Goal: Task Accomplishment & Management: Use online tool/utility

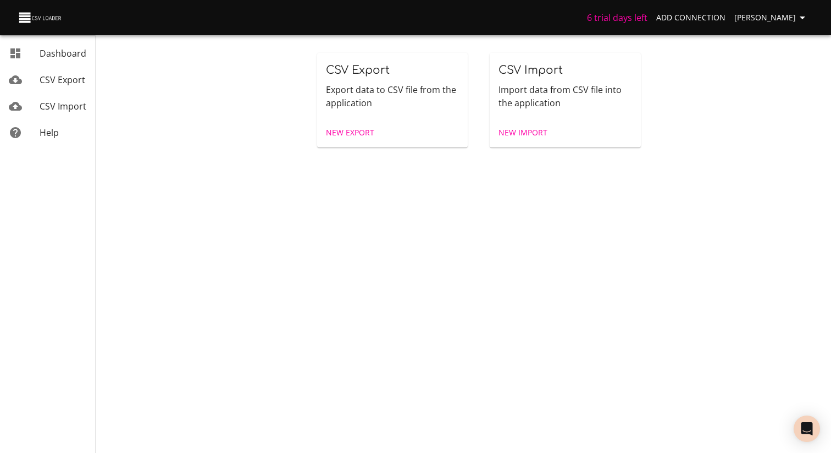
click at [75, 83] on span "CSV Export" at bounding box center [63, 80] width 46 height 12
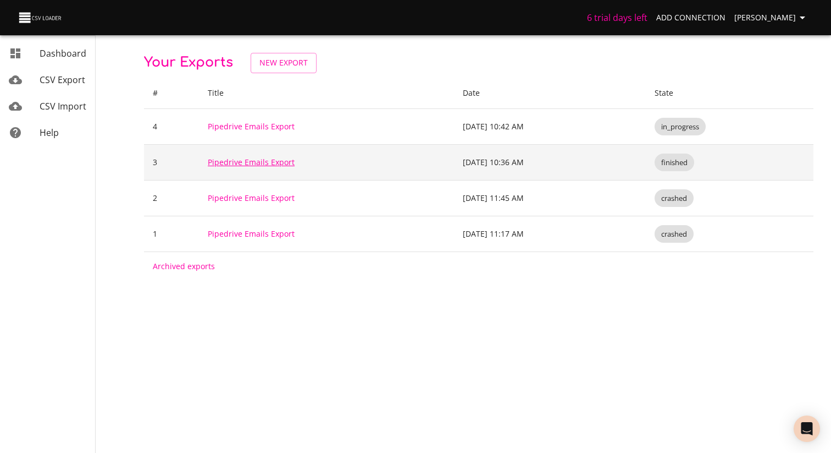
click at [245, 163] on link "Pipedrive Emails Export" at bounding box center [251, 162] width 87 height 10
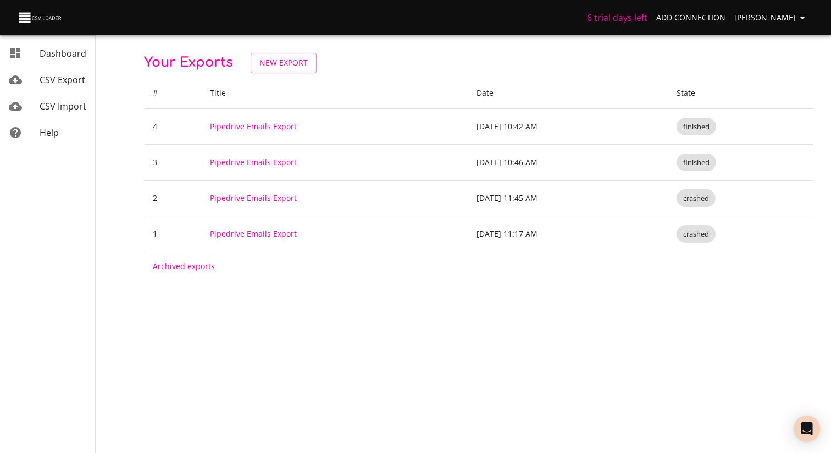
click at [56, 80] on span "CSV Export" at bounding box center [63, 80] width 46 height 12
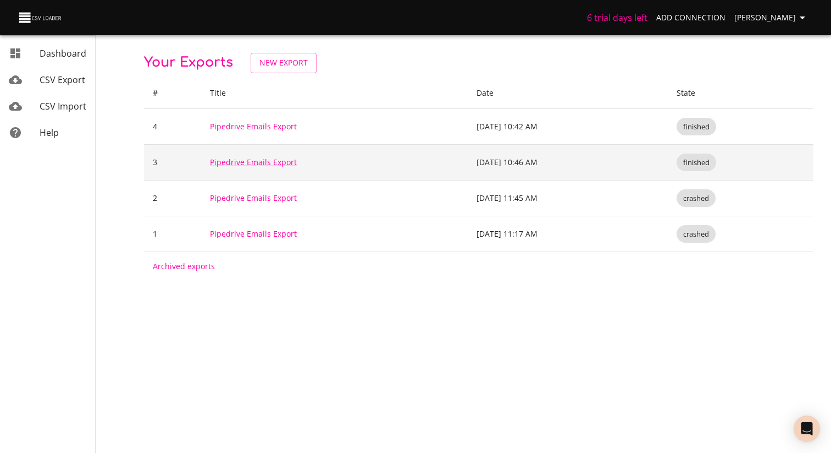
click at [274, 166] on link "Pipedrive Emails Export" at bounding box center [253, 162] width 87 height 10
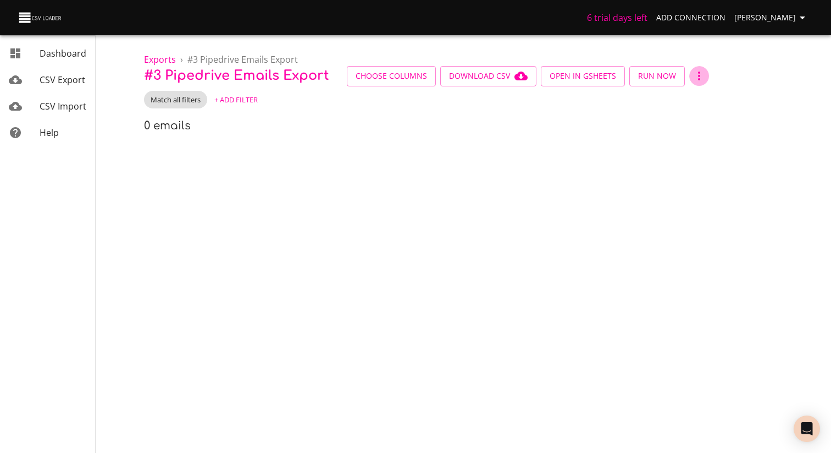
click at [702, 71] on button "button" at bounding box center [699, 76] width 20 height 20
click at [700, 93] on li "Archive" at bounding box center [711, 96] width 52 height 20
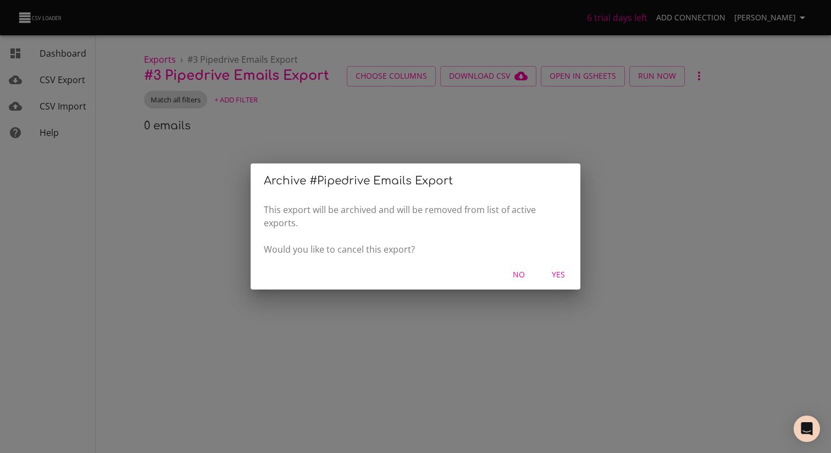
click at [559, 271] on span "Yes" at bounding box center [558, 275] width 26 height 14
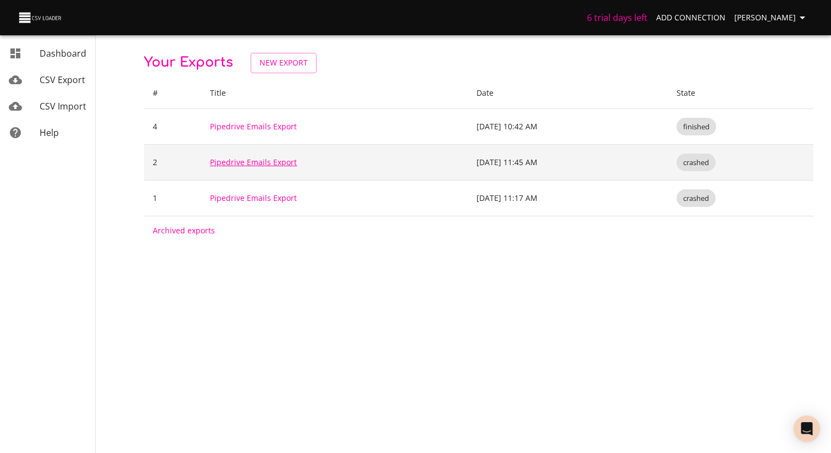
click at [286, 163] on link "Pipedrive Emails Export" at bounding box center [253, 162] width 87 height 10
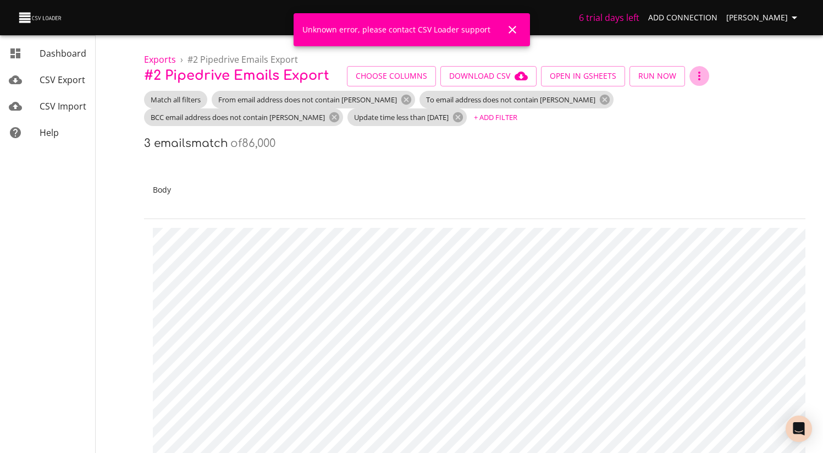
click at [697, 73] on icon "button" at bounding box center [699, 75] width 13 height 13
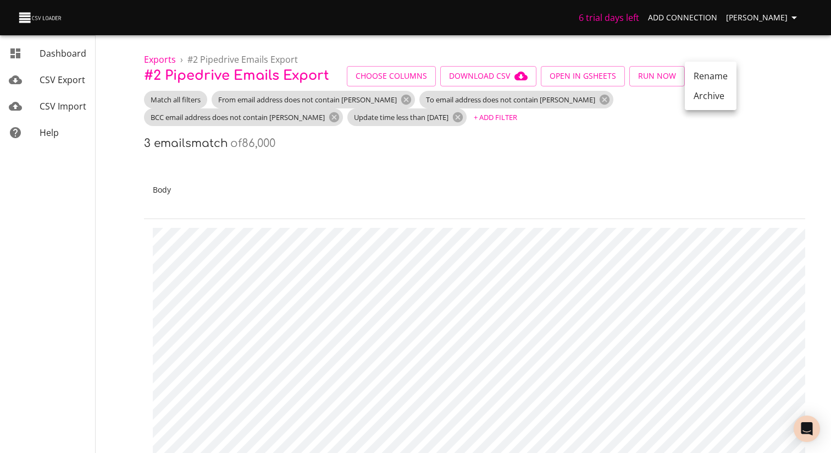
click at [703, 97] on li "Archive" at bounding box center [711, 96] width 52 height 20
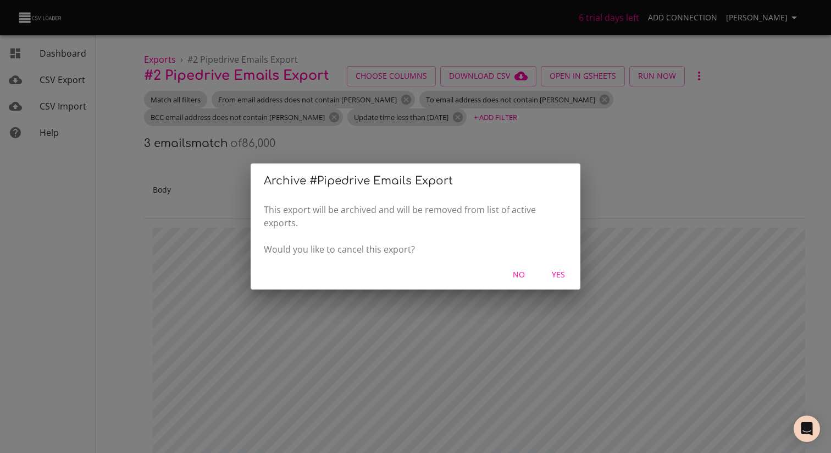
click at [431, 137] on div "Archive # Pipedrive Emails Export This export will be archived and will be remo…" at bounding box center [415, 226] width 831 height 453
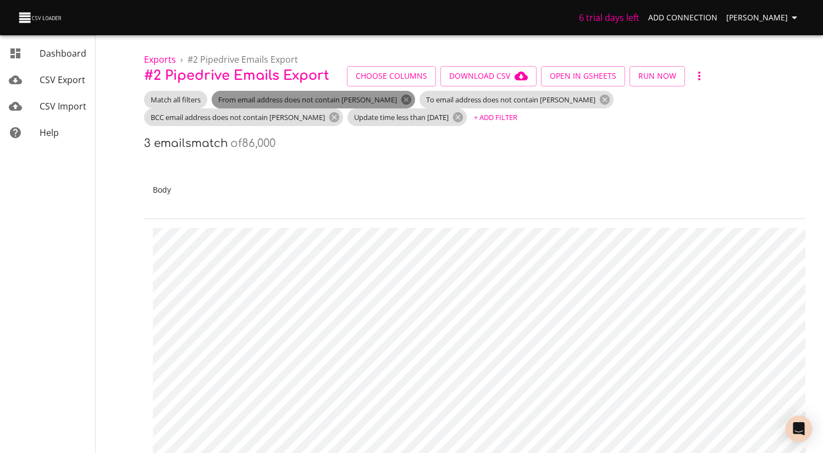
click at [401, 98] on icon at bounding box center [406, 100] width 10 height 10
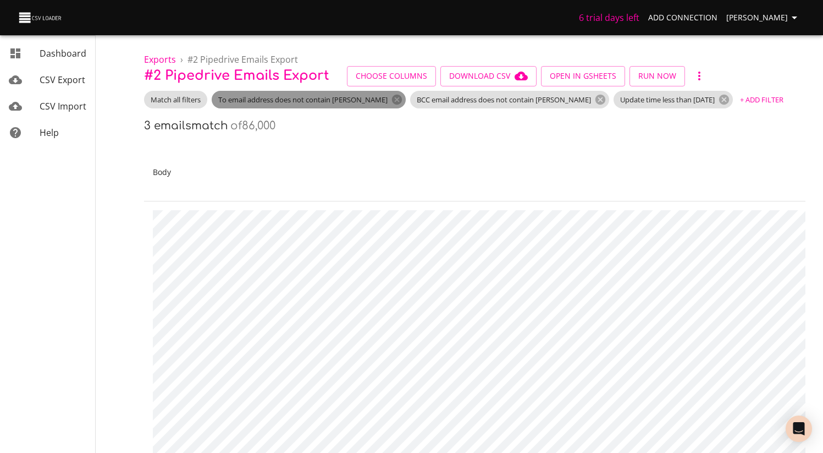
click at [368, 100] on span "To email address does not contain [PERSON_NAME]" at bounding box center [303, 100] width 183 height 10
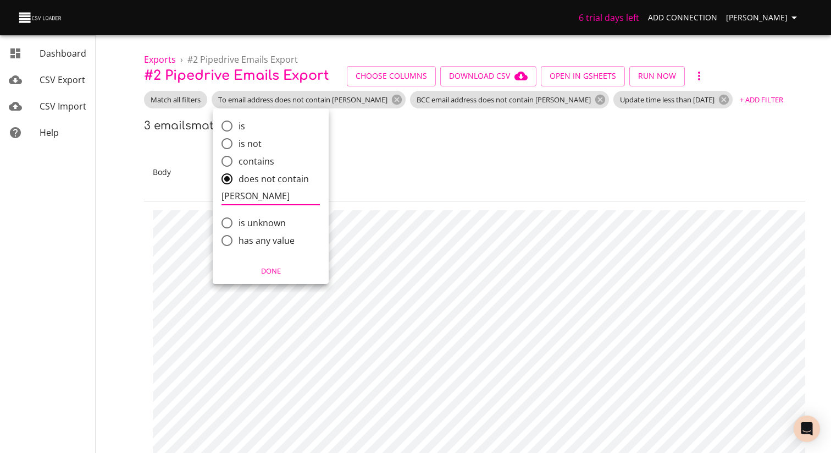
click at [375, 100] on div at bounding box center [415, 226] width 831 height 453
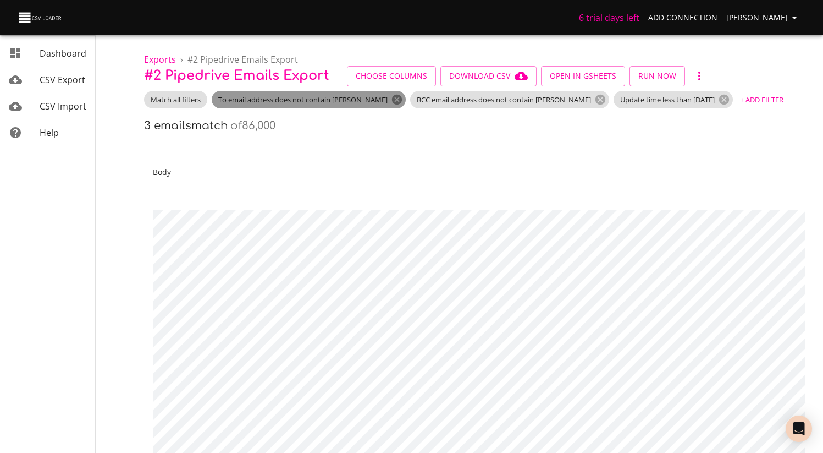
click at [392, 100] on icon at bounding box center [397, 100] width 10 height 10
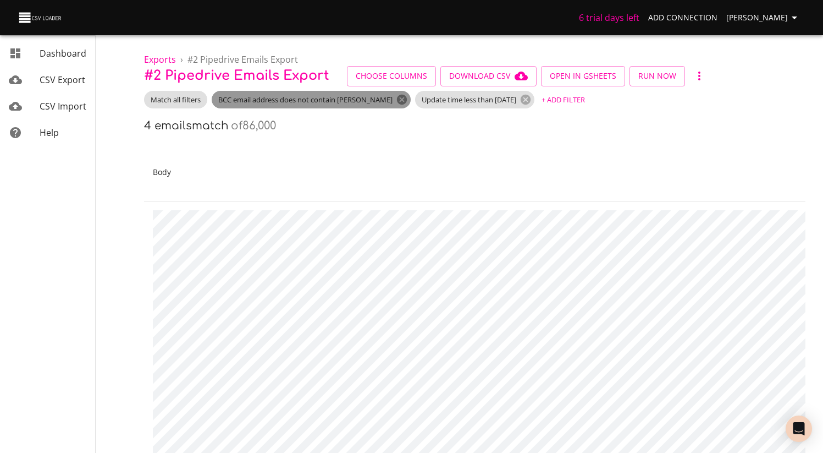
click at [397, 98] on icon at bounding box center [402, 100] width 10 height 10
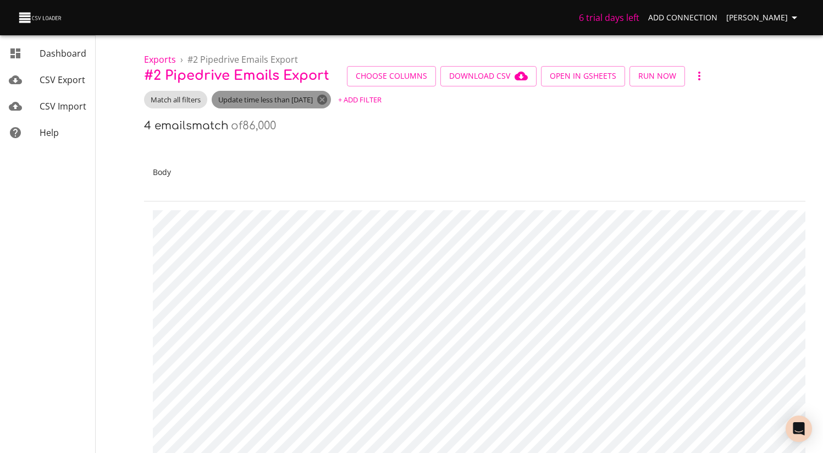
click at [328, 101] on icon at bounding box center [322, 99] width 12 height 12
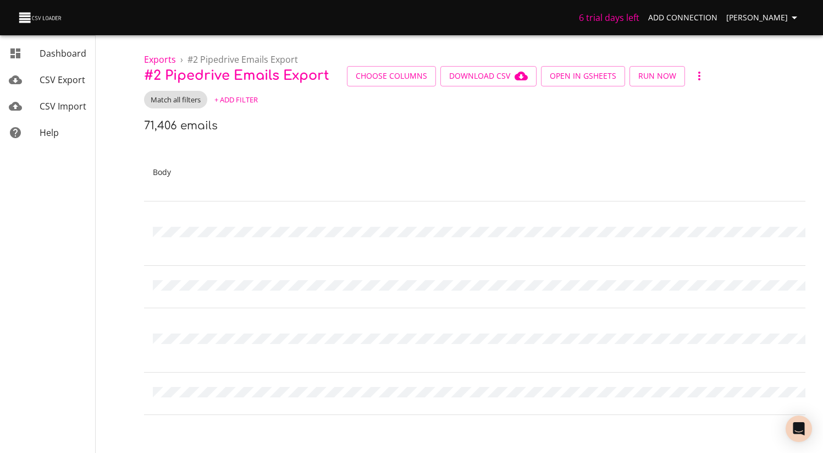
click at [697, 84] on button "button" at bounding box center [699, 76] width 20 height 20
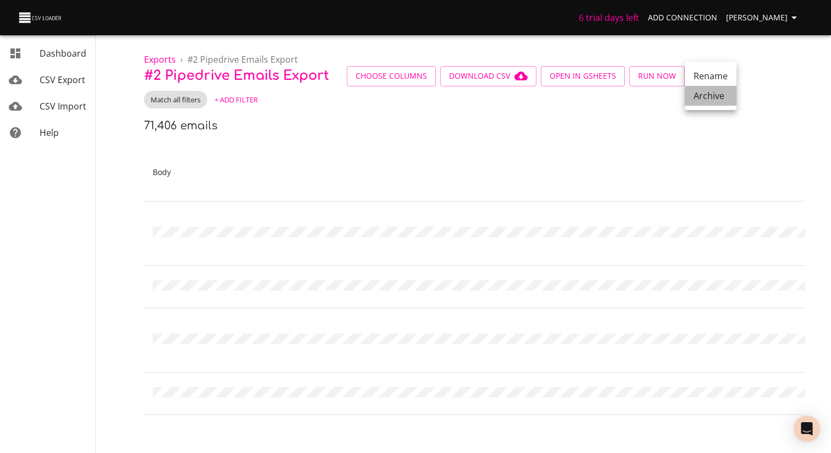
click at [718, 101] on li "Archive" at bounding box center [711, 96] width 52 height 20
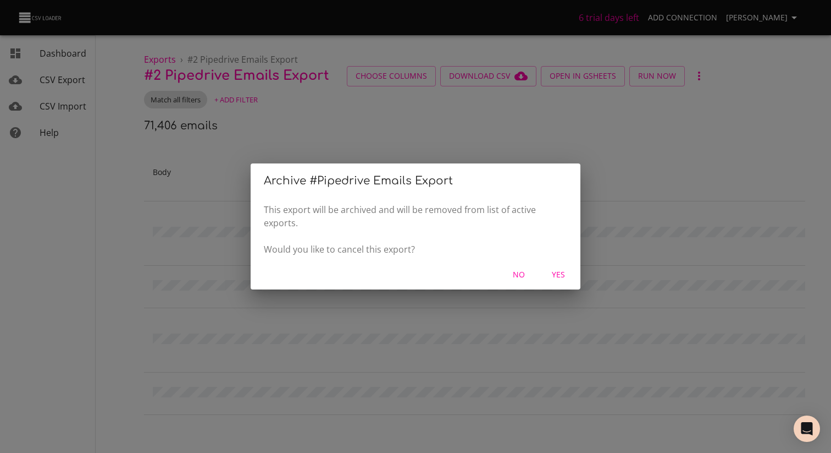
click at [568, 281] on span "Yes" at bounding box center [558, 275] width 26 height 14
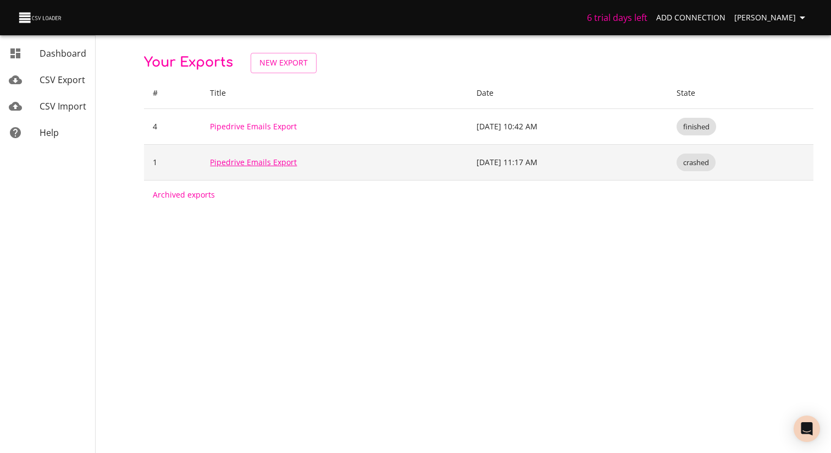
click at [274, 165] on link "Pipedrive Emails Export" at bounding box center [253, 162] width 87 height 10
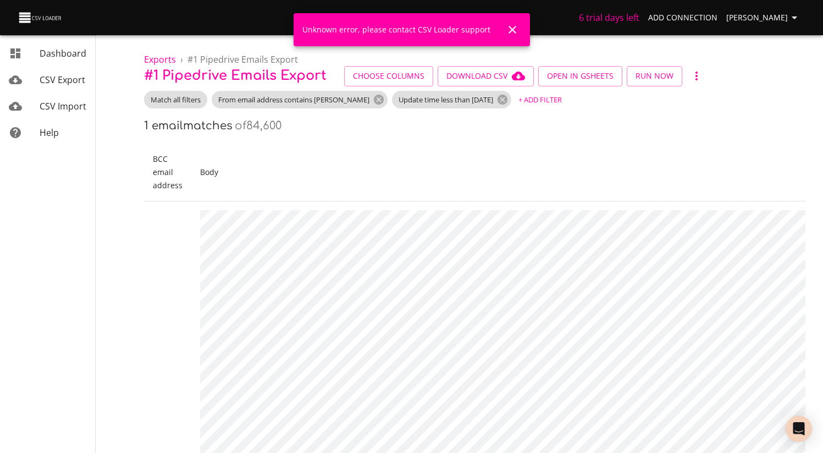
click at [694, 78] on icon "button" at bounding box center [696, 75] width 13 height 13
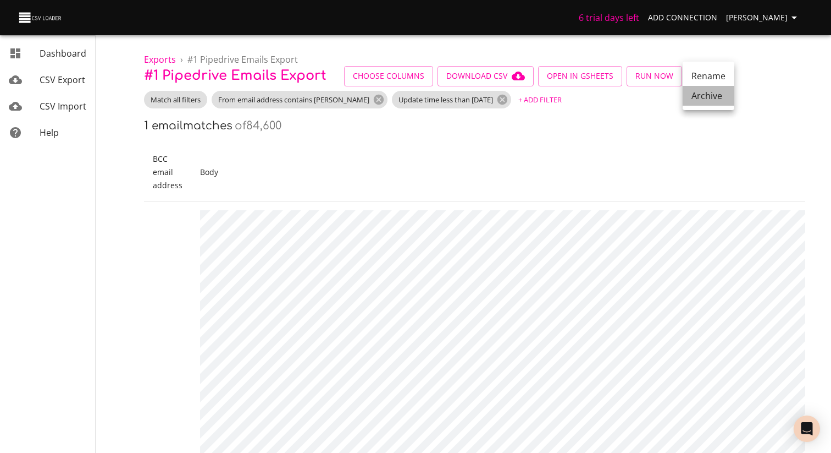
click at [715, 98] on li "Archive" at bounding box center [709, 96] width 52 height 20
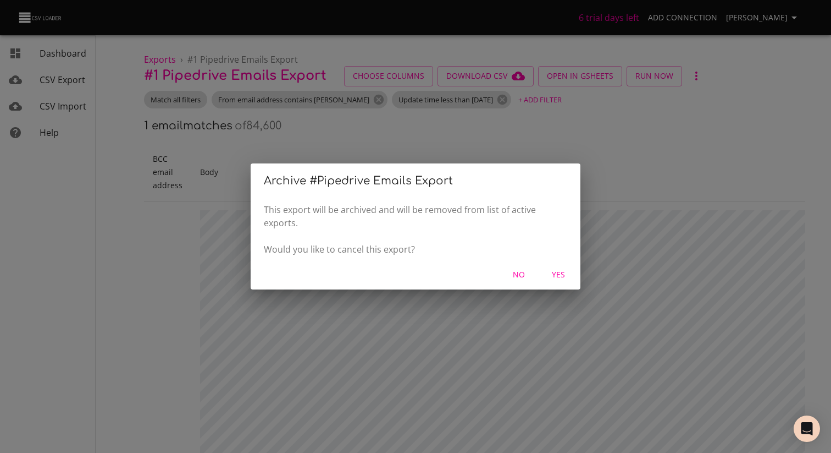
click at [560, 278] on span "Yes" at bounding box center [558, 275] width 26 height 14
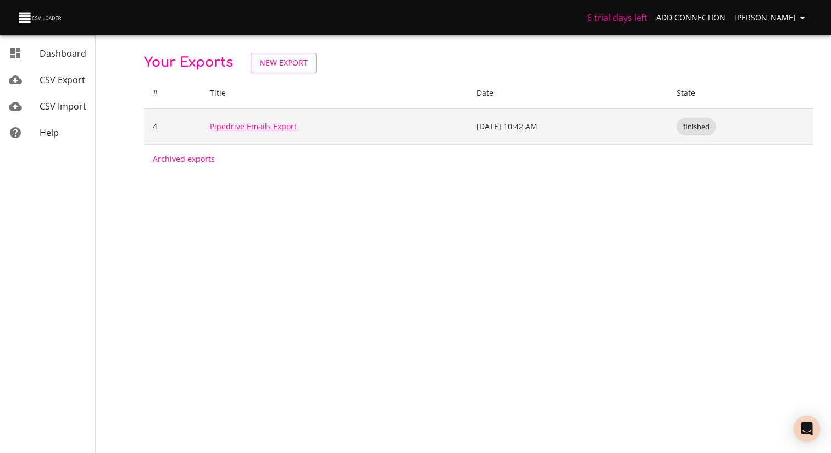
click at [264, 130] on link "Pipedrive Emails Export" at bounding box center [253, 126] width 87 height 10
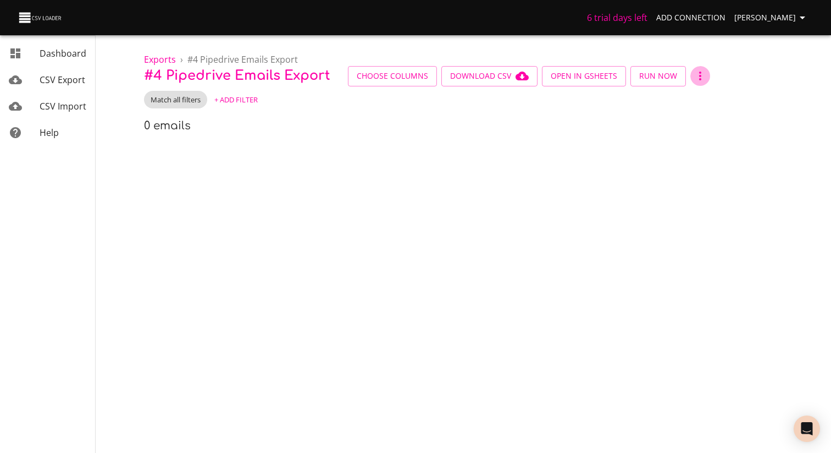
click at [699, 79] on icon "button" at bounding box center [700, 75] width 13 height 13
click at [706, 96] on li "Archive" at bounding box center [712, 96] width 52 height 20
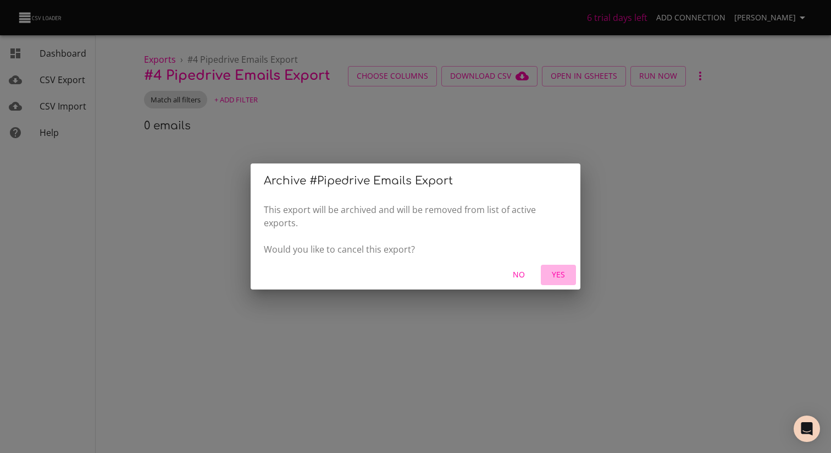
click at [564, 274] on span "Yes" at bounding box center [558, 275] width 26 height 14
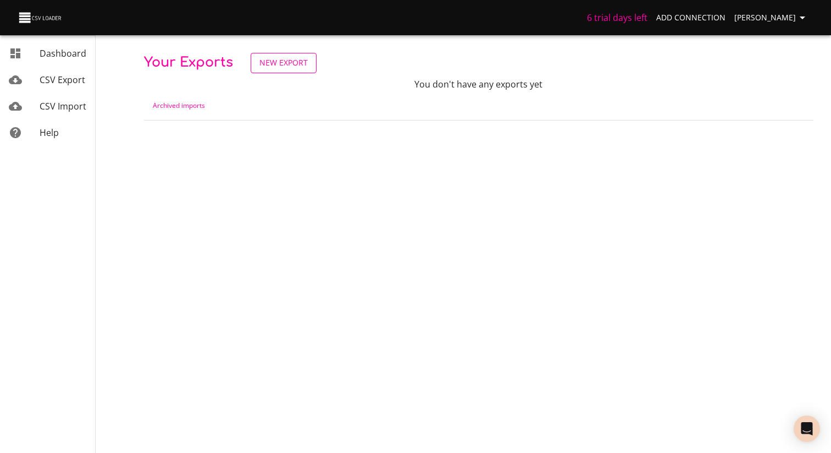
click at [267, 70] on link "New Export" at bounding box center [284, 63] width 66 height 20
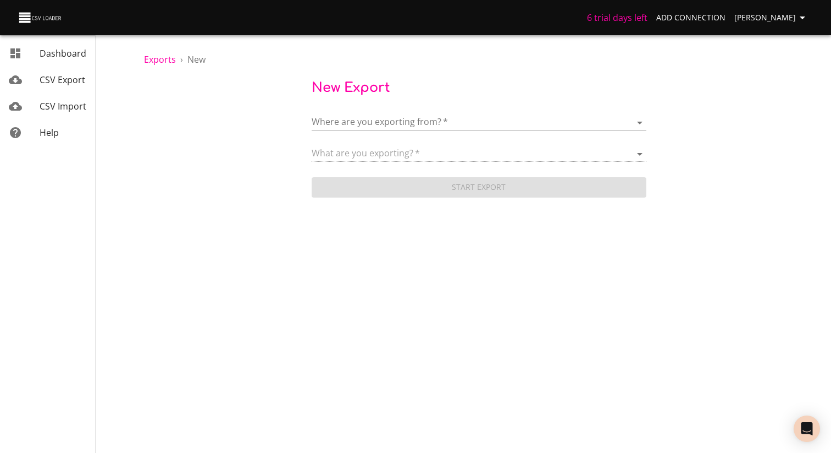
click at [356, 120] on body "6 trial days left Add Connection [PERSON_NAME] Dashboard CSV Export CSV Import …" at bounding box center [415, 226] width 831 height 453
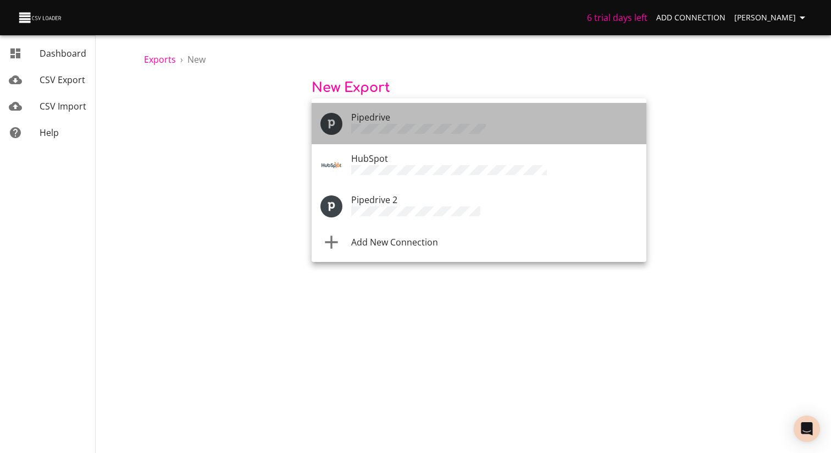
click at [423, 122] on div "Pipedrive" at bounding box center [494, 124] width 286 height 26
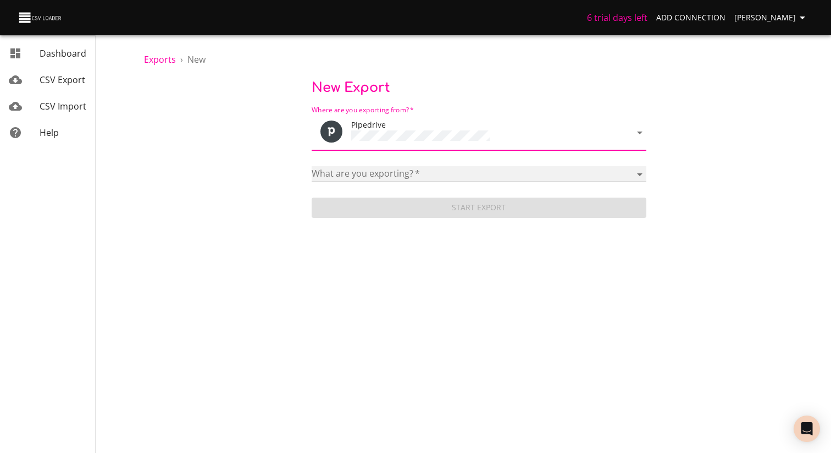
click at [367, 173] on select "Activities Activity Types Deal Products Deals Email Threads Emails Notes Organi…" at bounding box center [479, 174] width 335 height 16
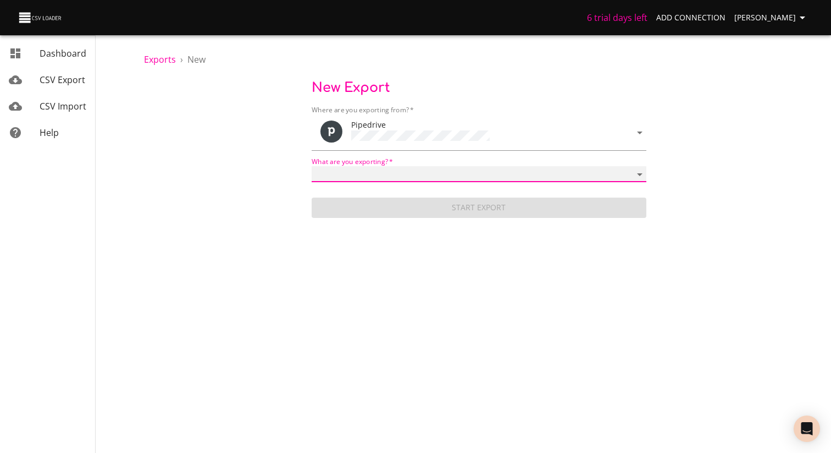
select select "mail_messages"
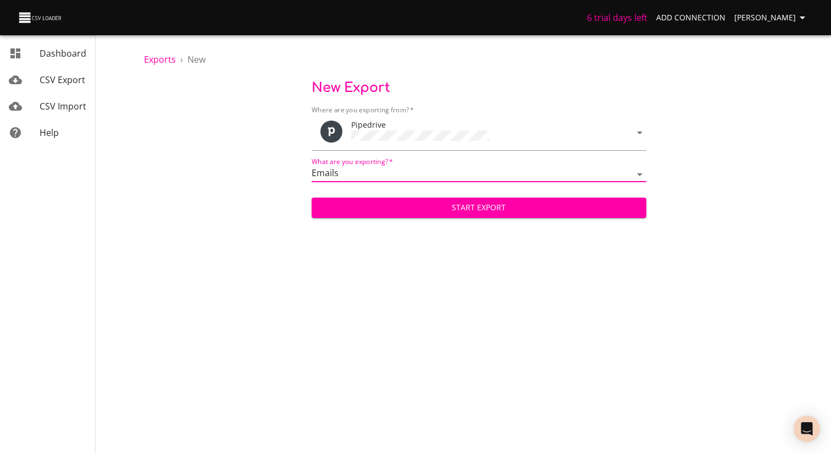
click at [412, 206] on span "Start Export" at bounding box center [479, 208] width 317 height 14
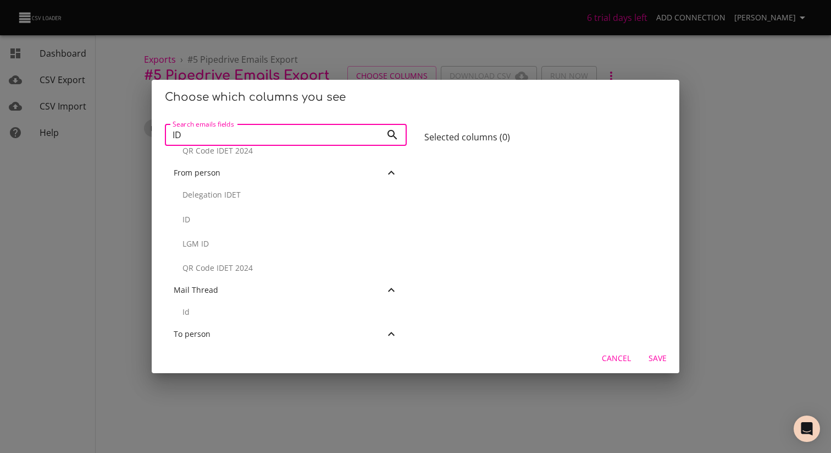
scroll to position [328, 0]
type input "ID"
click at [213, 209] on div "ID" at bounding box center [286, 202] width 242 height 24
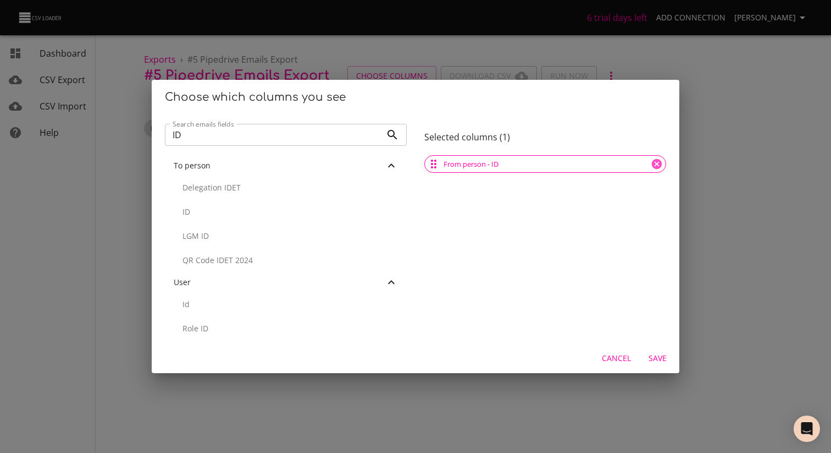
click at [213, 206] on p "ID" at bounding box center [291, 211] width 216 height 11
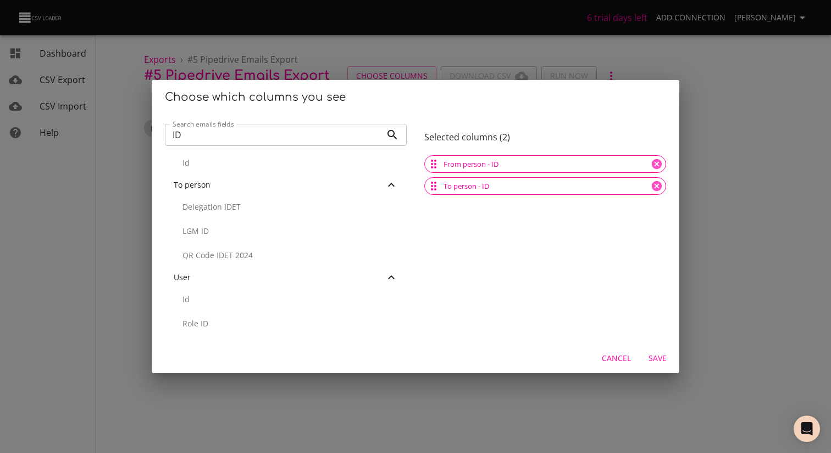
scroll to position [435, 0]
click at [742, 206] on div "Choose which columns you see Search emails fields ID Search emails fields Id Ac…" at bounding box center [415, 226] width 831 height 453
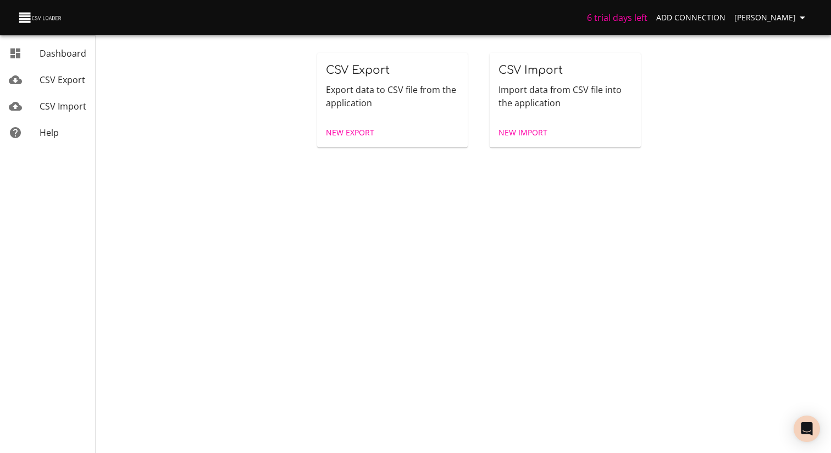
click at [59, 78] on span "CSV Export" at bounding box center [63, 80] width 46 height 12
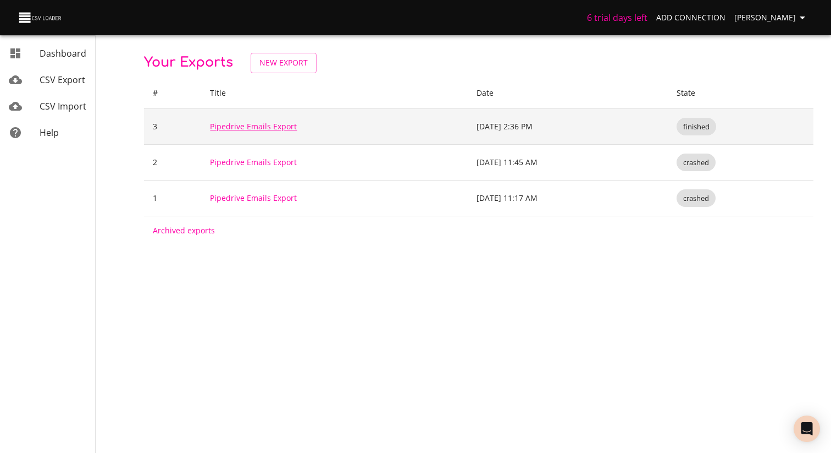
click at [251, 126] on link "Pipedrive Emails Export" at bounding box center [253, 126] width 87 height 10
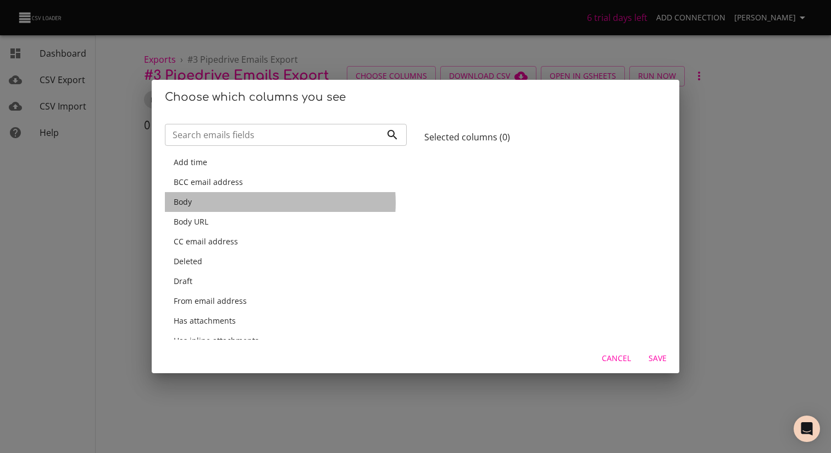
click at [258, 202] on div "Body" at bounding box center [286, 201] width 224 height 11
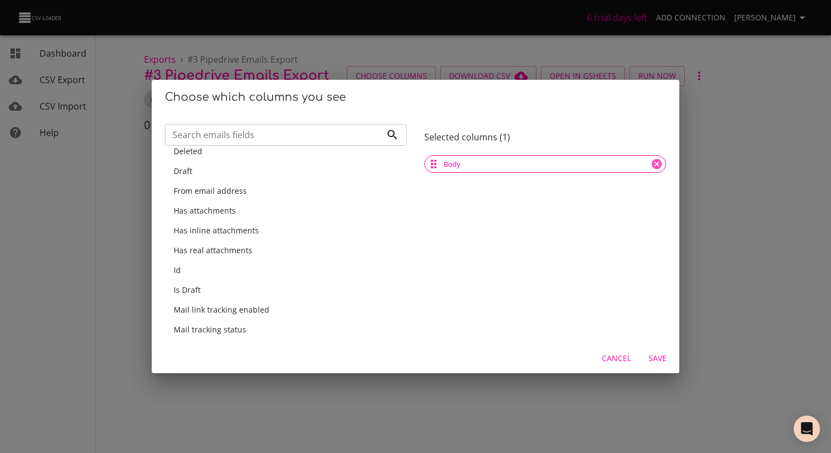
scroll to position [96, 0]
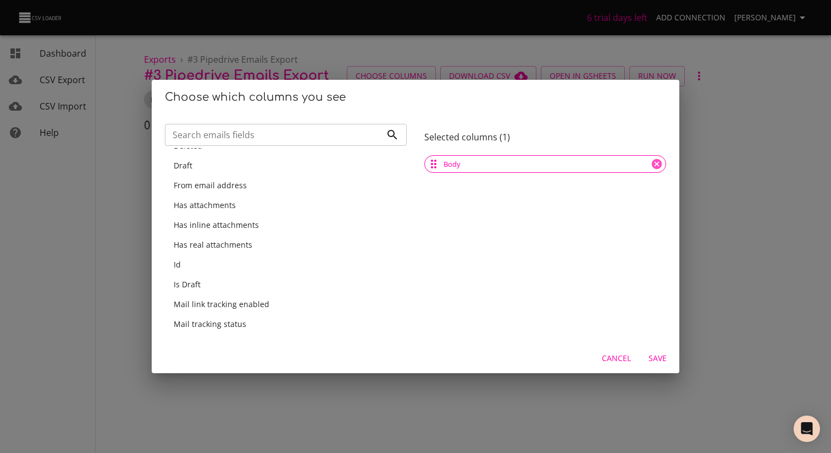
click at [226, 188] on span "From email address" at bounding box center [210, 185] width 73 height 10
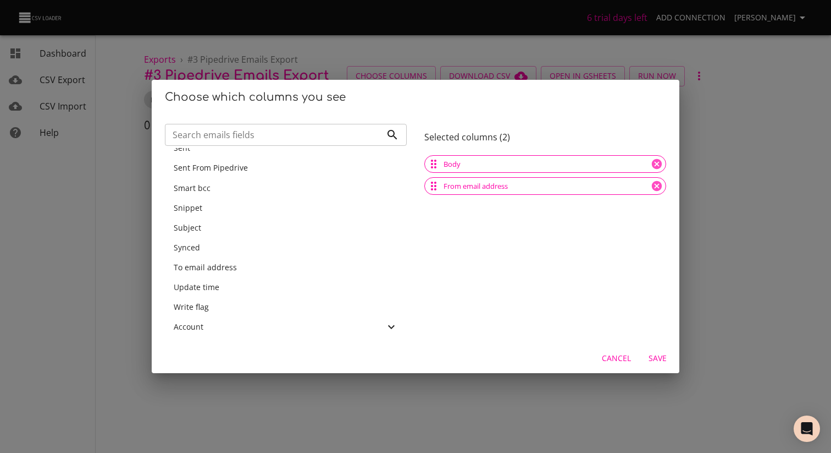
scroll to position [306, 0]
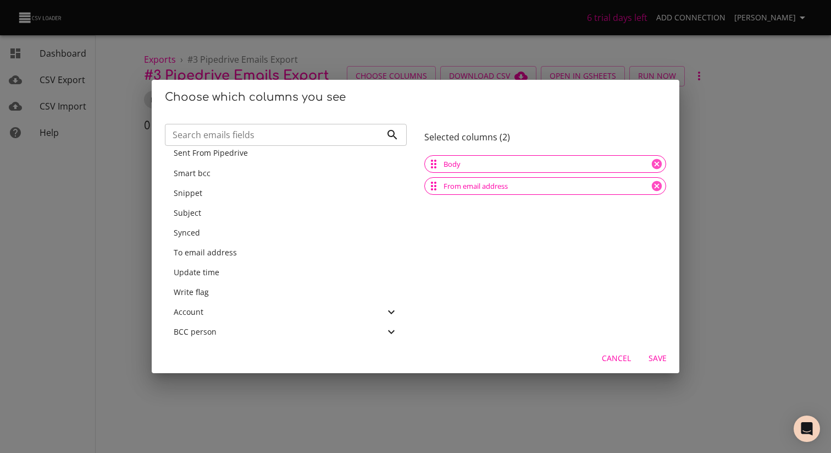
click at [193, 216] on span "Subject" at bounding box center [187, 212] width 27 height 10
click at [229, 231] on span "To email address" at bounding box center [205, 232] width 63 height 10
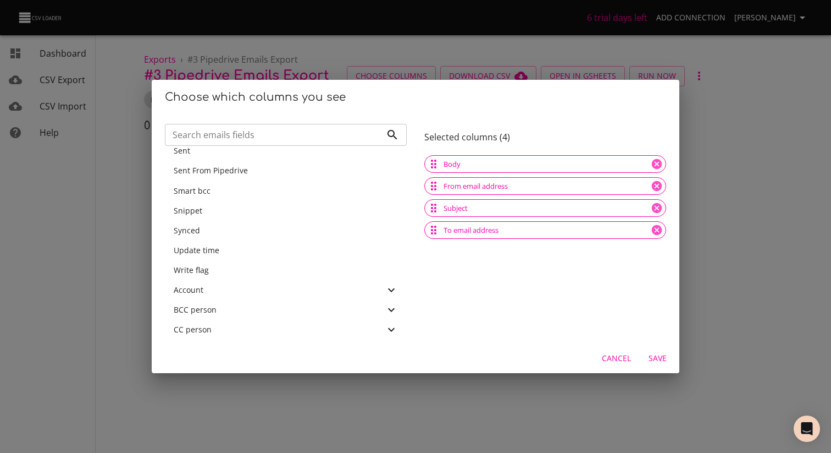
scroll to position [308, 0]
click at [209, 305] on span "CC person" at bounding box center [193, 310] width 38 height 10
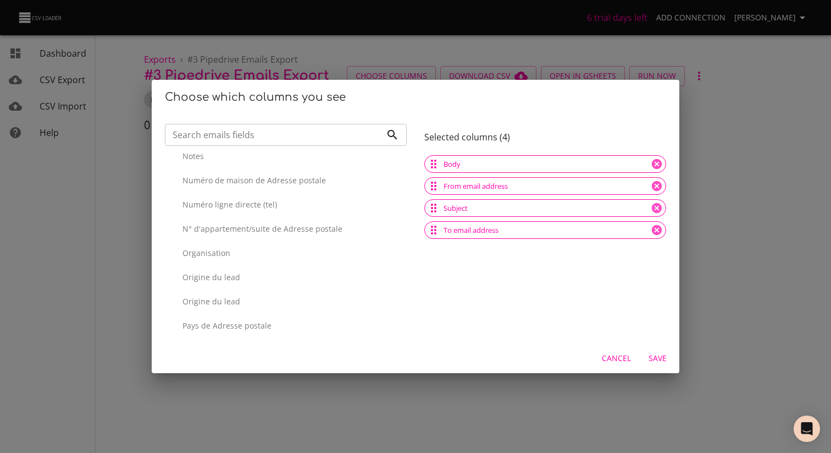
scroll to position [1775, 0]
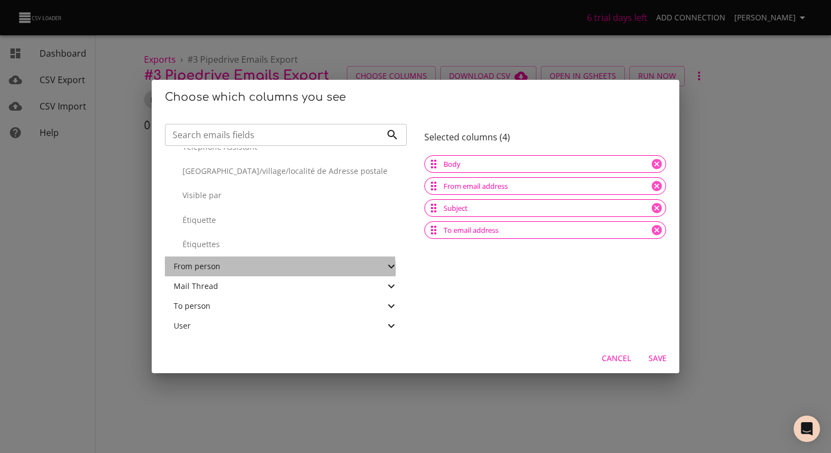
click at [261, 270] on div "From person" at bounding box center [279, 266] width 211 height 11
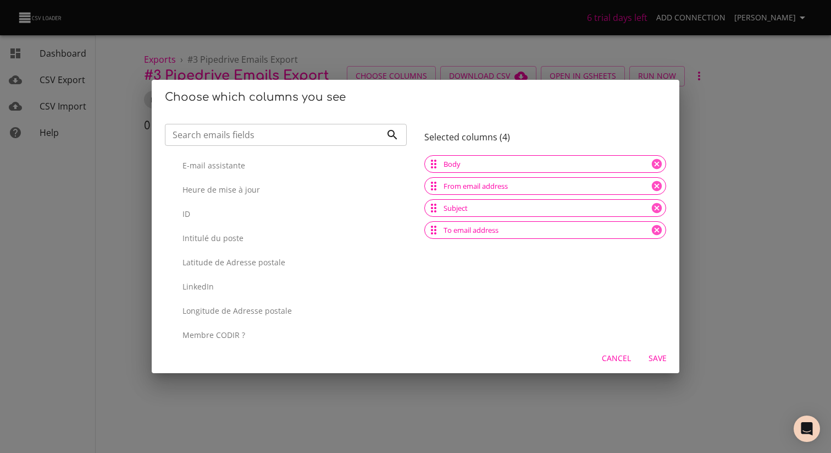
scroll to position [2341, 0]
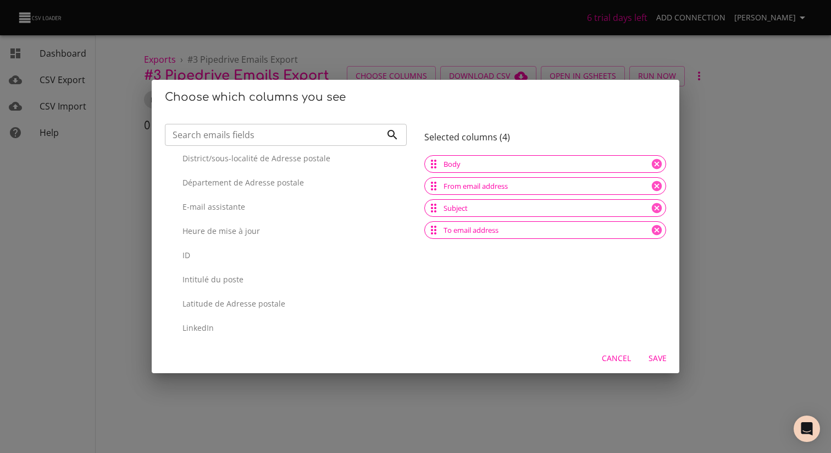
click at [224, 247] on div "ID" at bounding box center [286, 255] width 242 height 24
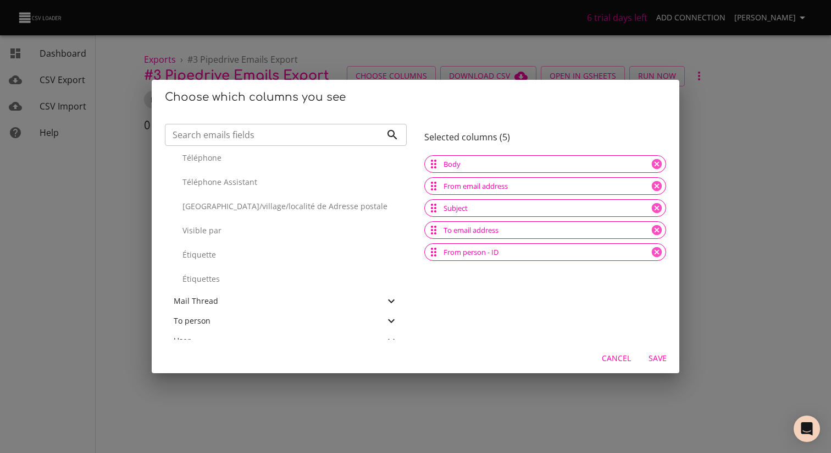
scroll to position [3155, 0]
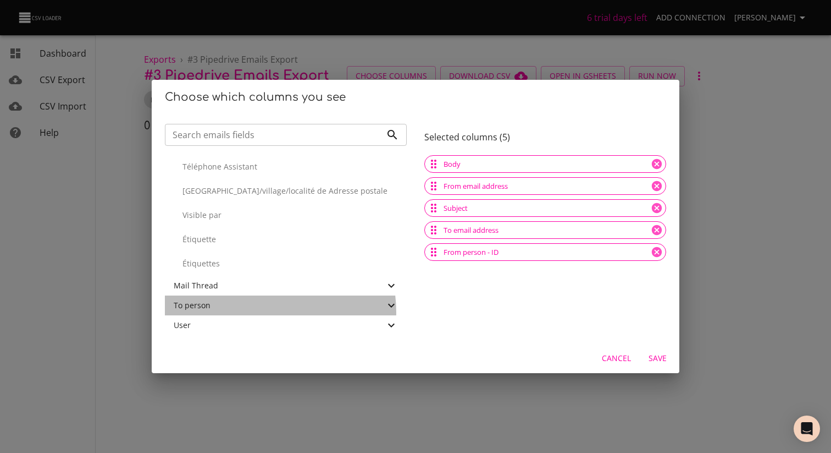
click at [253, 312] on div "To person" at bounding box center [286, 305] width 242 height 20
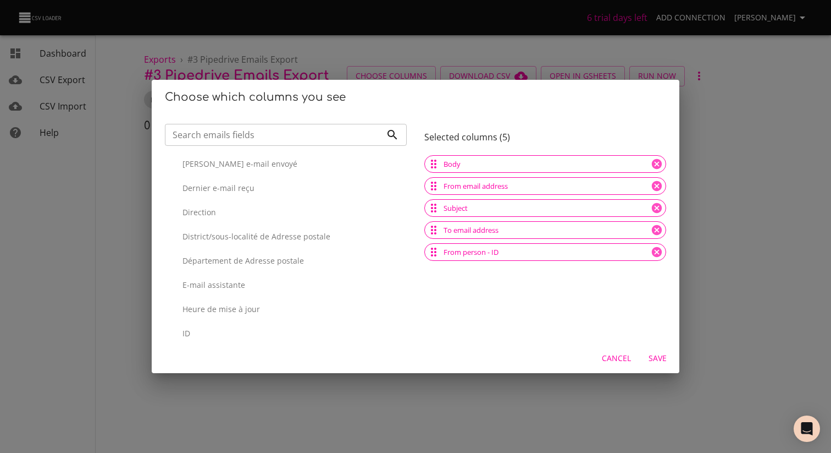
scroll to position [3791, 0]
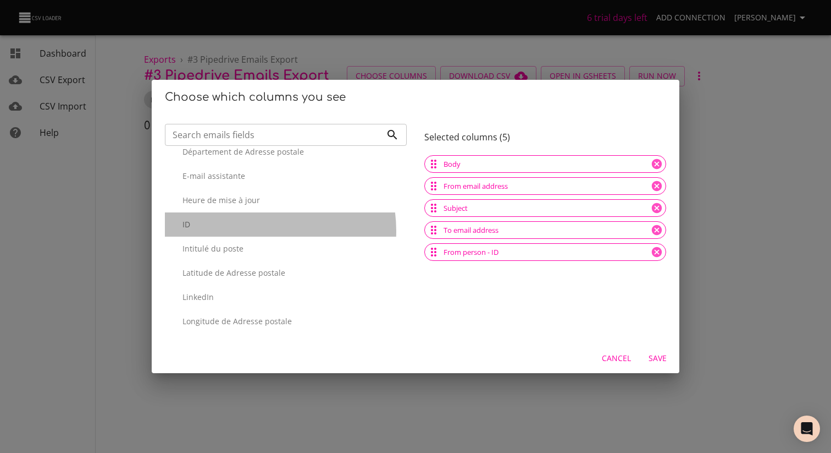
click at [255, 231] on div "ID" at bounding box center [286, 224] width 242 height 24
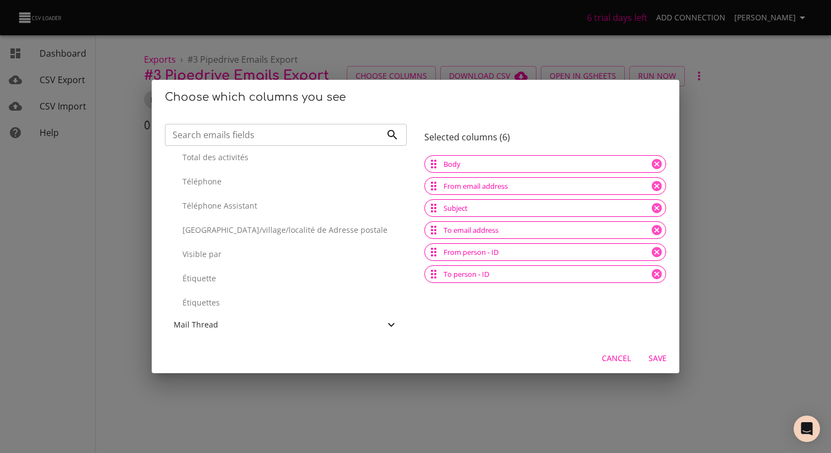
scroll to position [3115, 0]
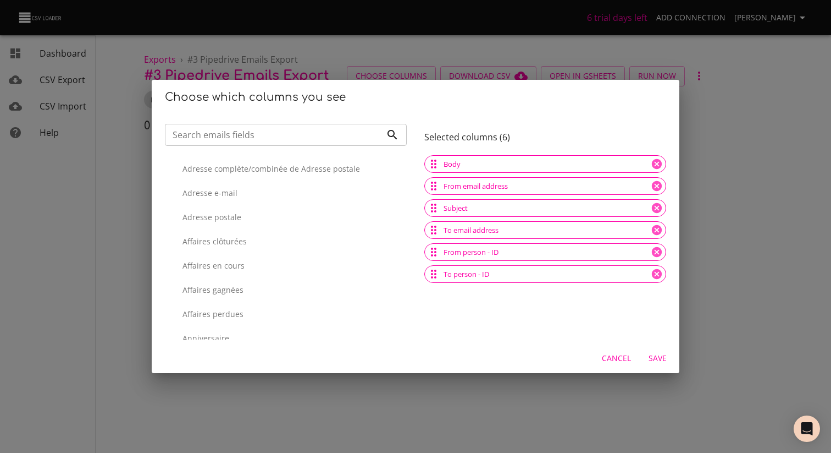
click at [654, 360] on span "Save" at bounding box center [657, 358] width 26 height 14
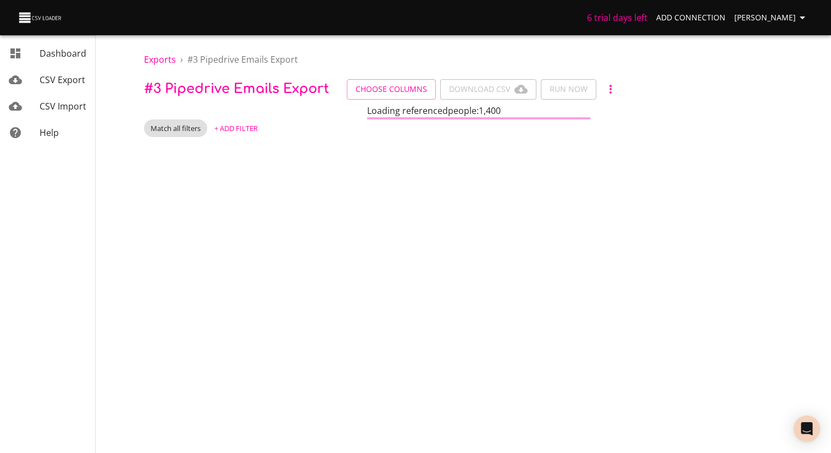
click at [242, 128] on span "+ Add Filter" at bounding box center [235, 128] width 43 height 13
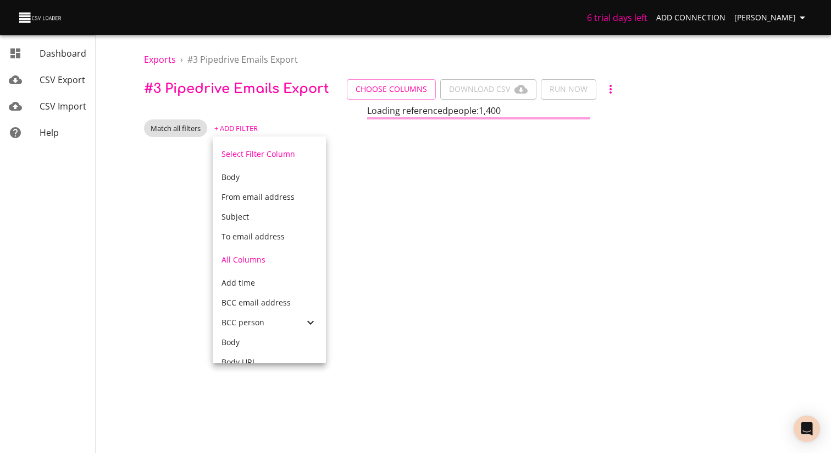
click at [272, 195] on span "From email address" at bounding box center [258, 196] width 73 height 10
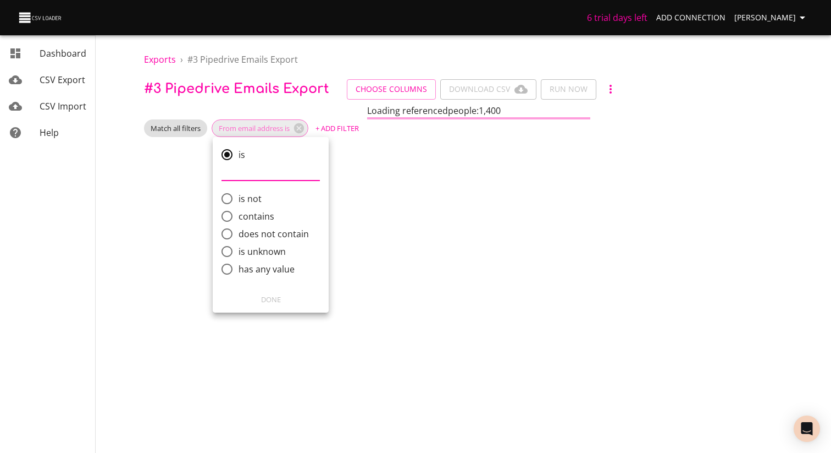
click at [251, 239] on span "does not contain" at bounding box center [274, 233] width 70 height 13
click at [239, 239] on input "does not contain" at bounding box center [227, 233] width 23 height 23
radio input "true"
click at [245, 225] on input "comparison" at bounding box center [271, 225] width 98 height 18
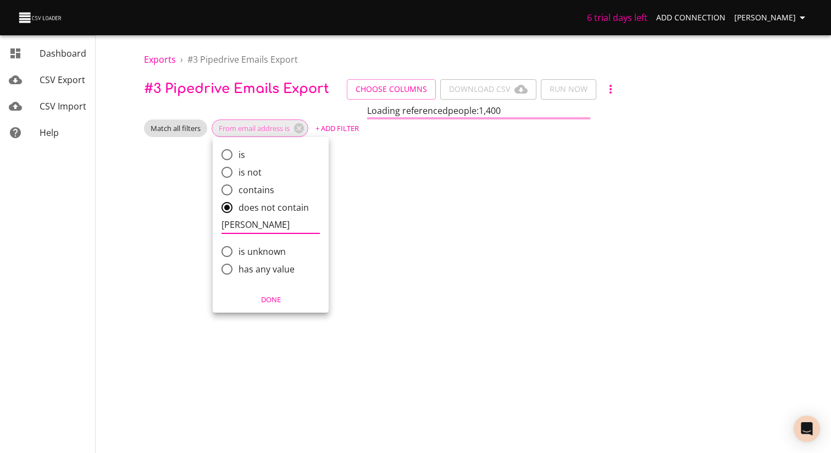
type input "[PERSON_NAME]"
click at [261, 293] on button "Done" at bounding box center [270, 299] width 107 height 17
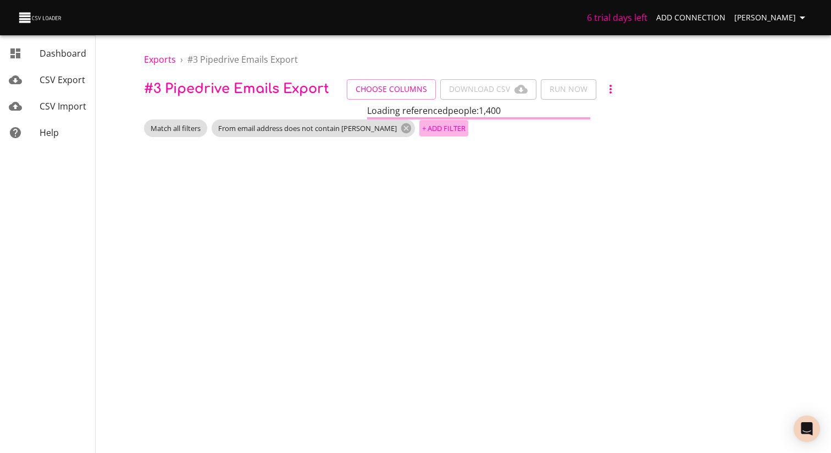
click at [422, 133] on span "+ Add Filter" at bounding box center [443, 128] width 43 height 13
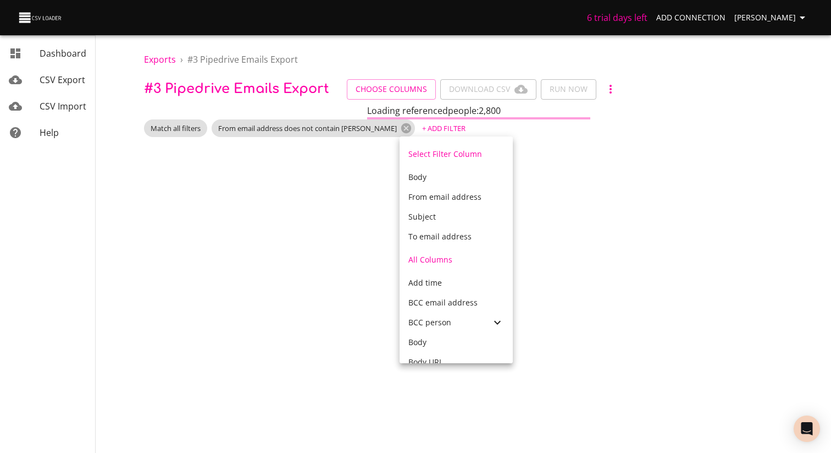
click at [432, 233] on span "To email address" at bounding box center [440, 236] width 63 height 10
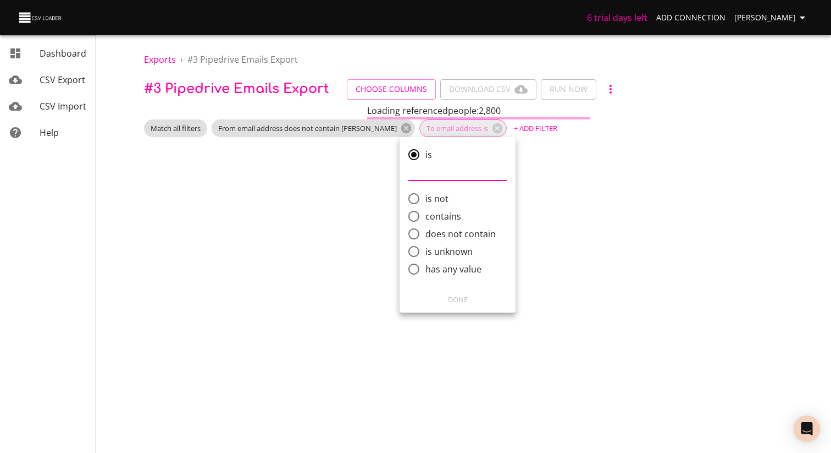
click at [461, 237] on span "does not contain" at bounding box center [461, 233] width 70 height 13
click at [426, 237] on input "does not contain" at bounding box center [413, 233] width 23 height 23
radio input "true"
click at [439, 233] on input "comparison" at bounding box center [458, 225] width 98 height 18
type input "G"
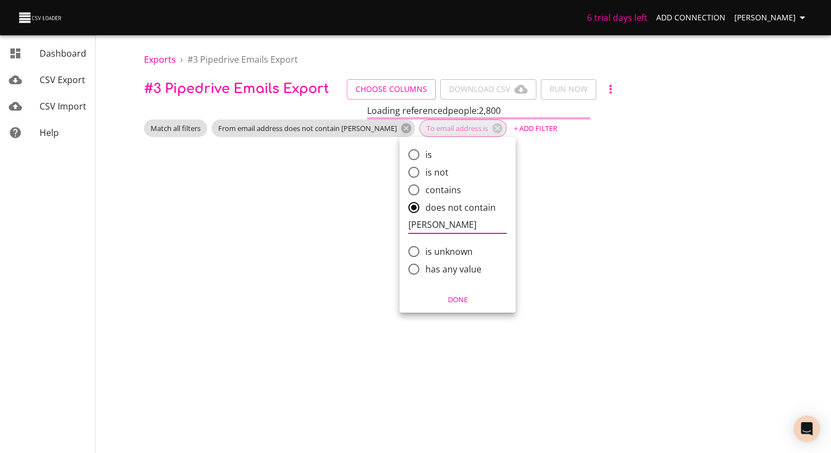
type input "[PERSON_NAME]"
click at [449, 302] on span "Done" at bounding box center [458, 299] width 102 height 13
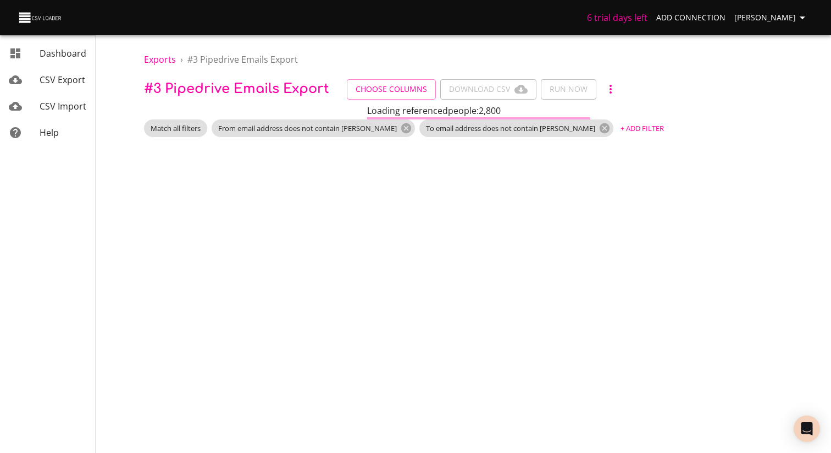
click at [621, 129] on span "+ Add Filter" at bounding box center [642, 128] width 43 height 13
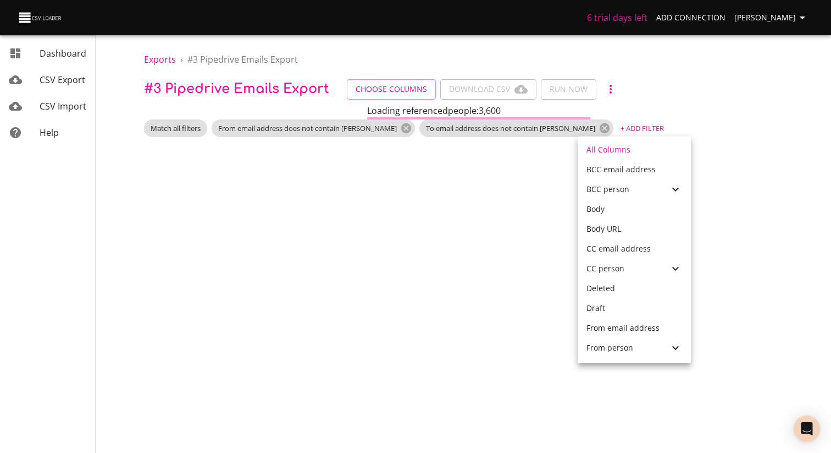
scroll to position [135, 0]
click at [620, 242] on span "CC email address" at bounding box center [619, 246] width 64 height 10
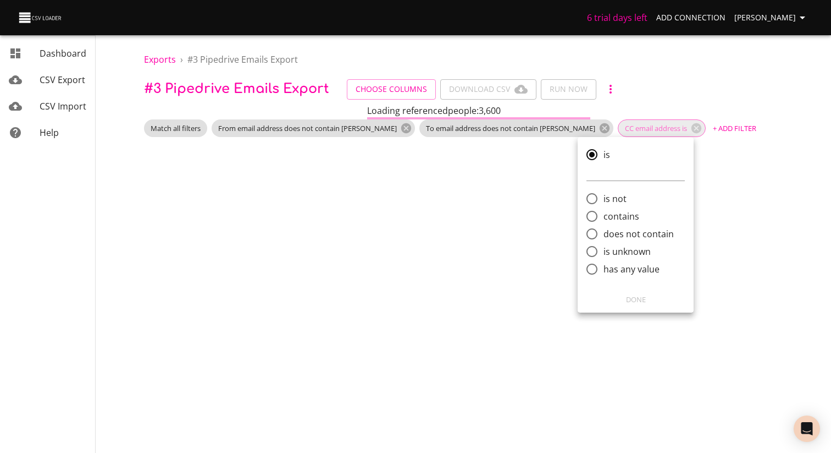
click at [627, 234] on span "does not contain" at bounding box center [639, 233] width 70 height 13
click at [604, 234] on input "does not contain" at bounding box center [592, 233] width 23 height 23
radio input "true"
click at [604, 227] on input "comparison" at bounding box center [636, 225] width 98 height 18
type input "[PERSON_NAME]"
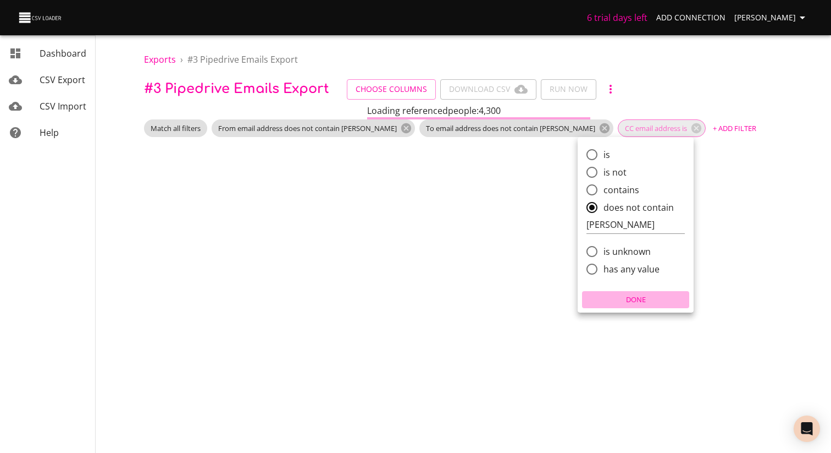
click at [634, 302] on span "Done" at bounding box center [636, 299] width 102 height 13
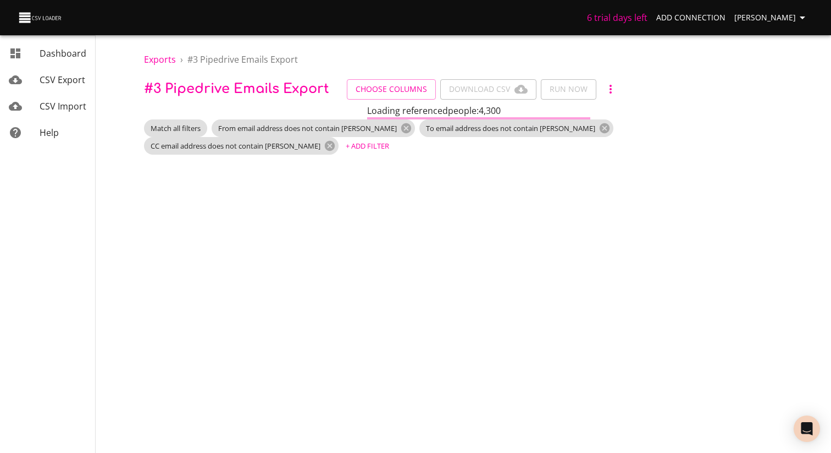
click at [460, 265] on body "6 trial days left Add Connection [PERSON_NAME] Dashboard CSV Export CSV Import …" at bounding box center [415, 226] width 831 height 453
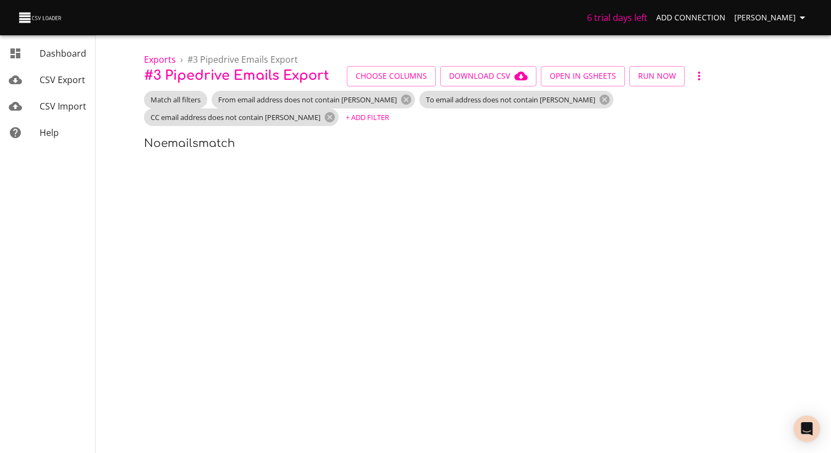
click at [393, 162] on body "6 trial days left Add Connection [PERSON_NAME] Dashboard CSV Export CSV Import …" at bounding box center [415, 226] width 831 height 453
click at [63, 85] on span "CSV Export" at bounding box center [63, 80] width 46 height 12
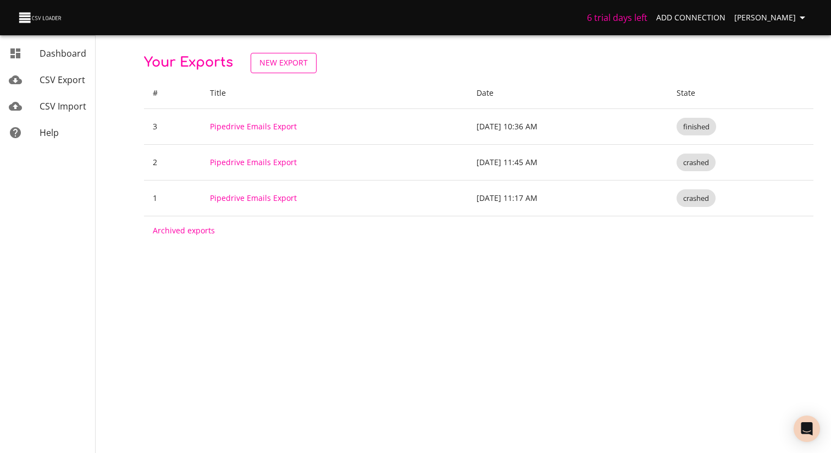
click at [294, 62] on span "New Export" at bounding box center [284, 63] width 48 height 14
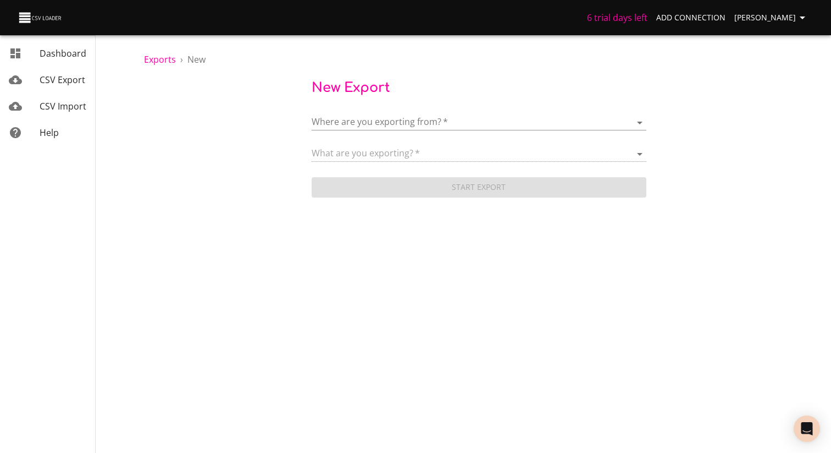
click at [407, 122] on body "6 trial days left Add Connection [PERSON_NAME] Dashboard CSV Export CSV Import …" at bounding box center [415, 226] width 831 height 453
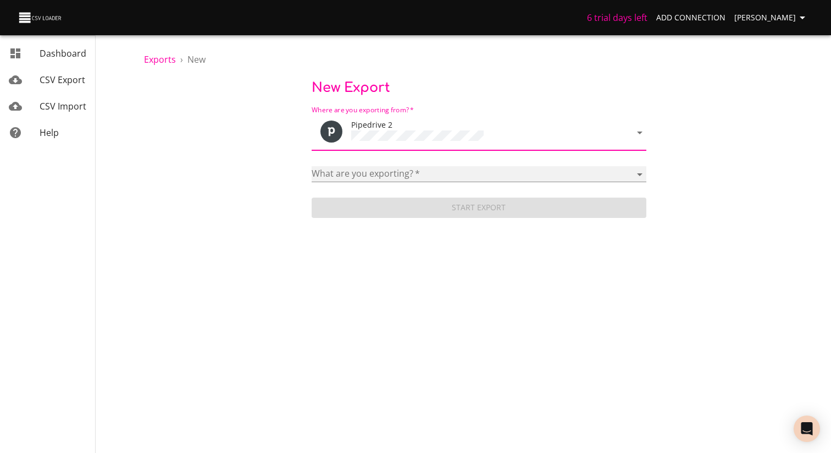
click at [404, 166] on select "Activities Activity Types Deal Products Deals Email Threads Emails Notes Organi…" at bounding box center [479, 174] width 335 height 16
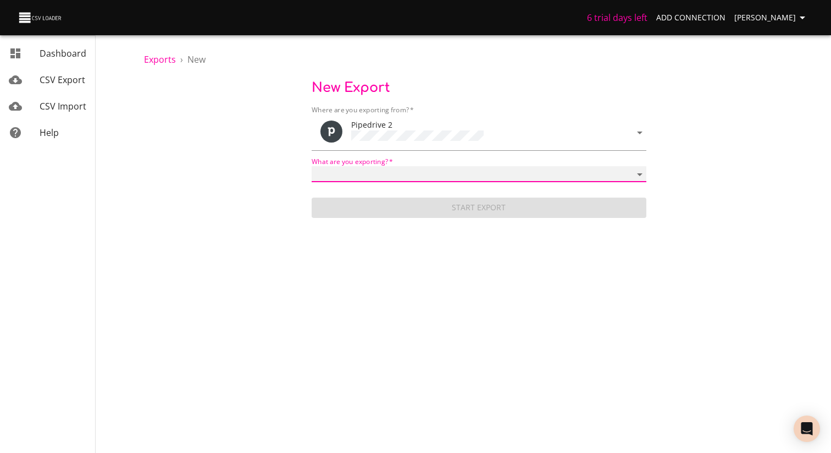
select select "mail_messages"
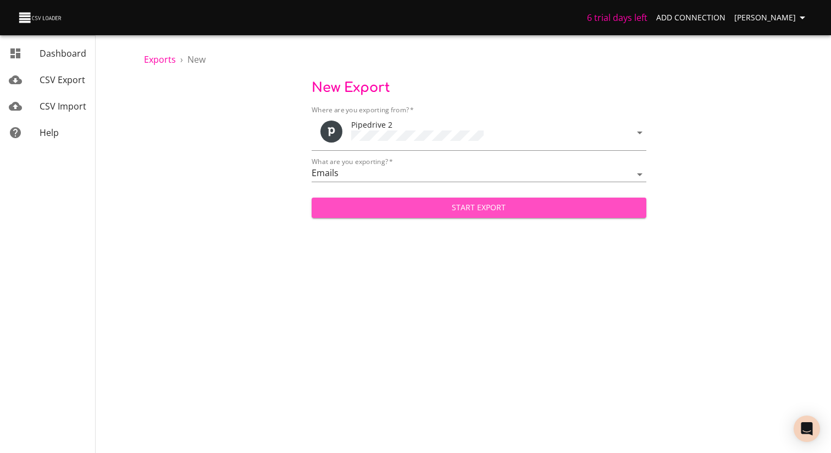
click at [421, 208] on span "Start Export" at bounding box center [479, 208] width 317 height 14
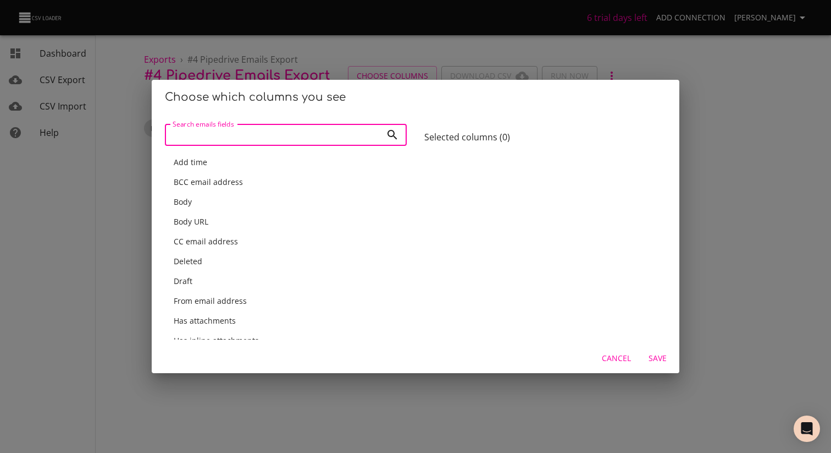
click at [211, 205] on div "Body" at bounding box center [286, 201] width 224 height 11
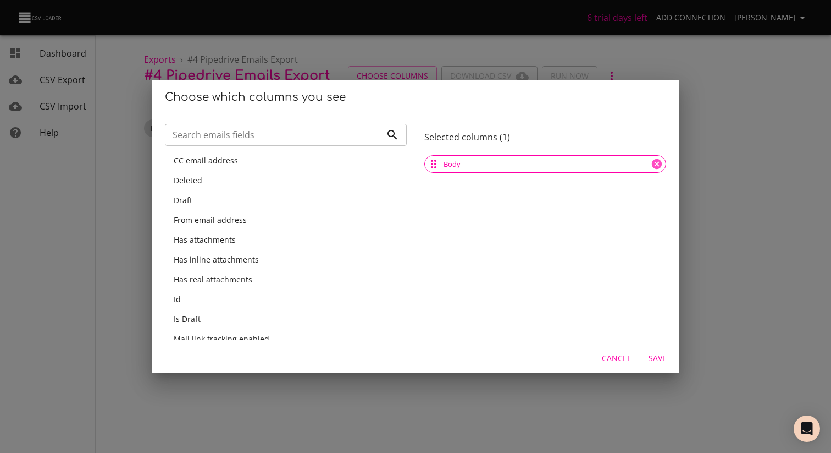
click at [227, 224] on span "From email address" at bounding box center [210, 219] width 73 height 10
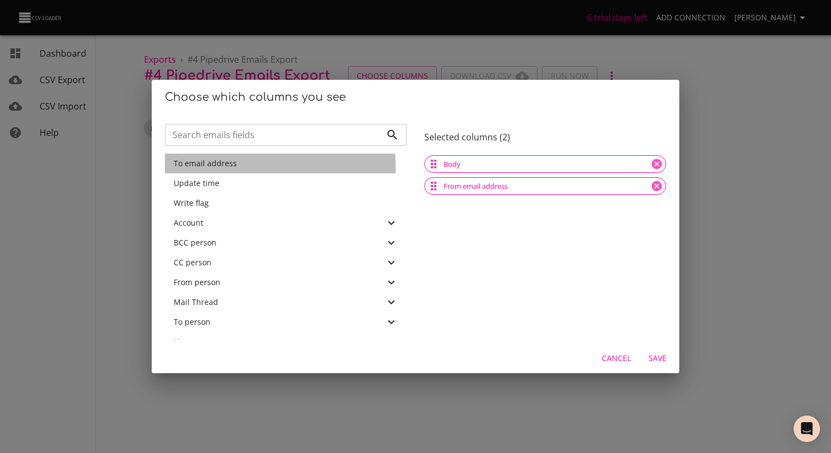
click at [218, 169] on div "To email address" at bounding box center [286, 163] width 242 height 20
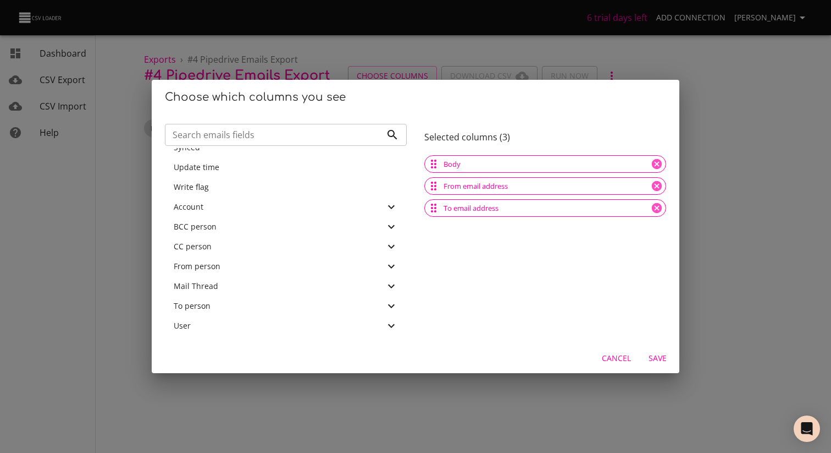
scroll to position [391, 0]
click at [250, 264] on div "From person" at bounding box center [279, 266] width 211 height 11
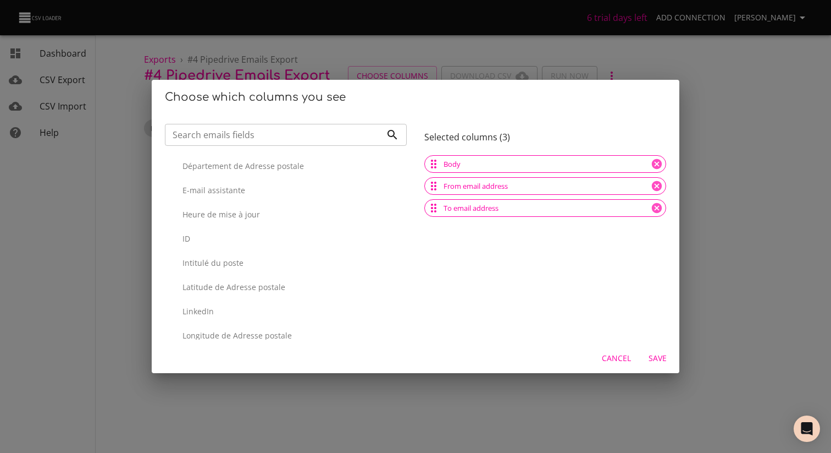
scroll to position [972, 0]
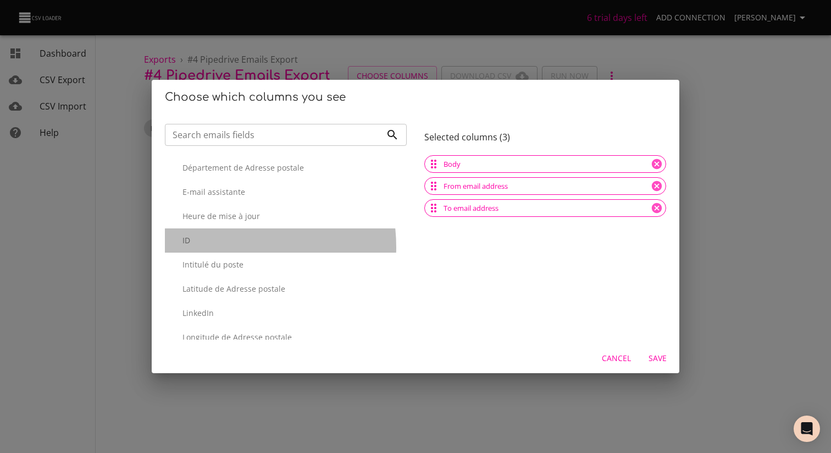
click at [221, 247] on div "ID" at bounding box center [286, 240] width 242 height 24
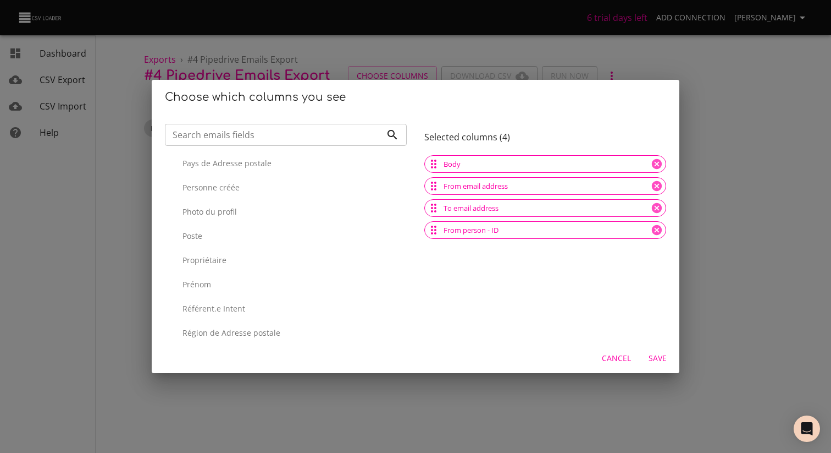
scroll to position [1771, 0]
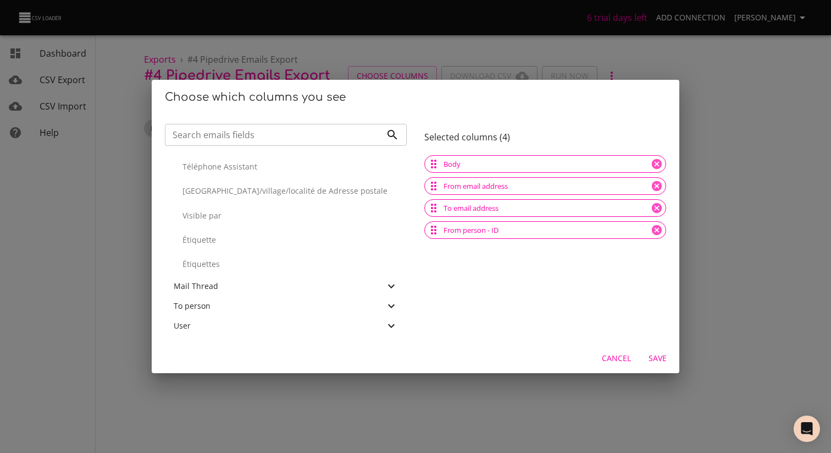
click at [242, 310] on div "To person" at bounding box center [279, 305] width 211 height 11
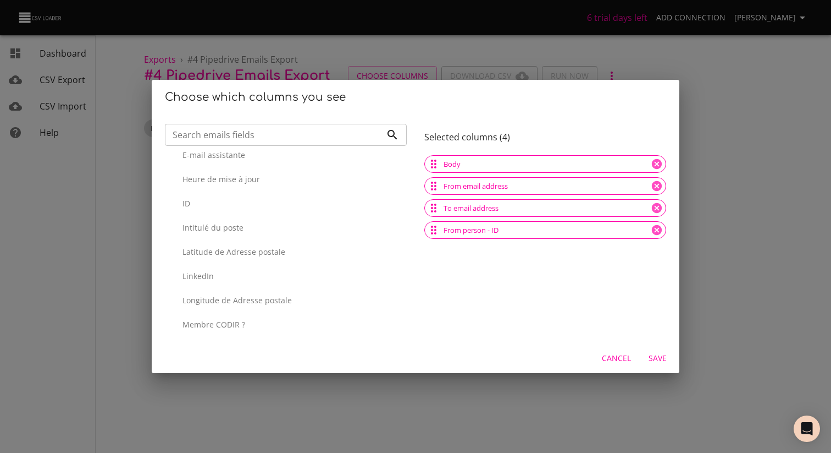
scroll to position [2466, 0]
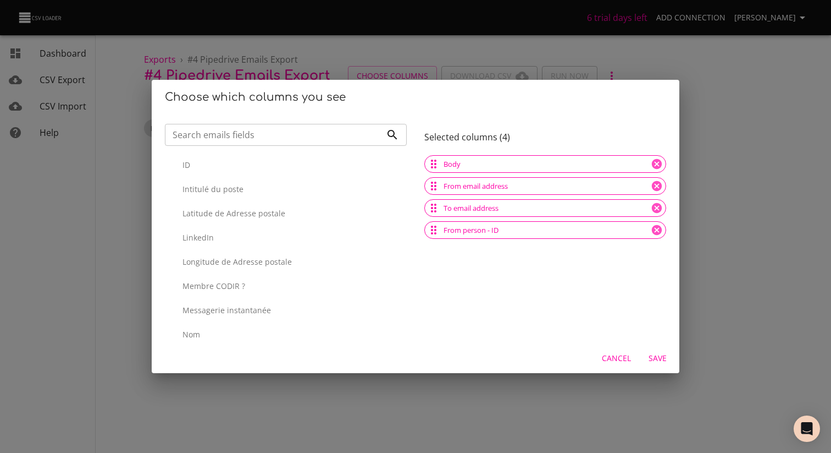
click at [246, 163] on p "ID" at bounding box center [291, 164] width 216 height 11
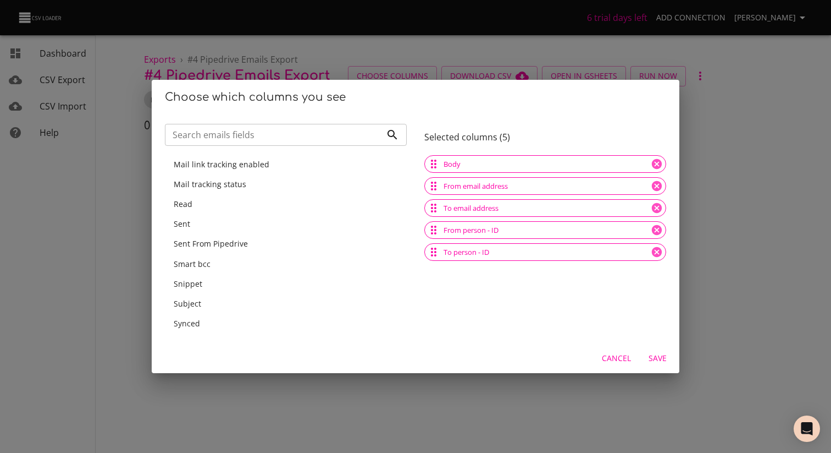
scroll to position [215, 0]
click at [207, 306] on div "Subject" at bounding box center [286, 304] width 224 height 11
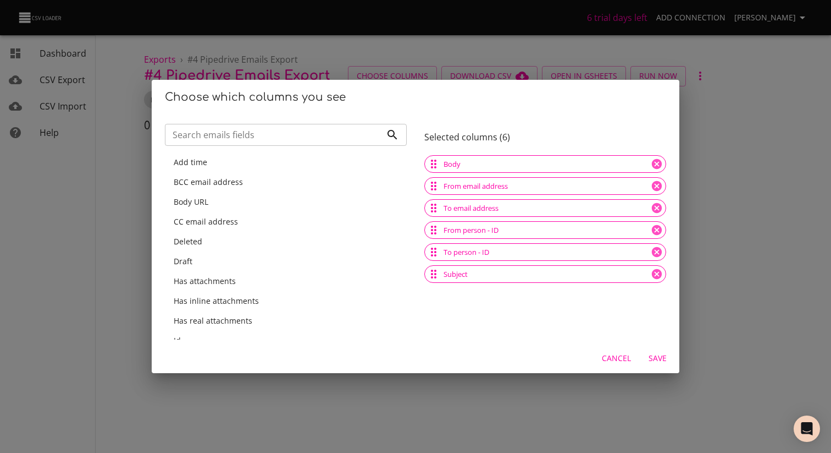
scroll to position [1, 0]
click at [654, 361] on span "Save" at bounding box center [657, 358] width 26 height 14
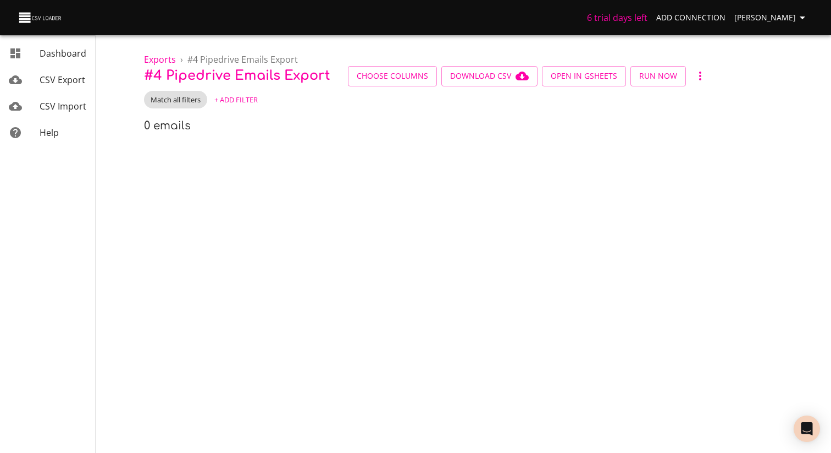
click at [252, 123] on div "0 emails" at bounding box center [479, 126] width 670 height 18
click at [691, 83] on button "button" at bounding box center [701, 76] width 20 height 20
click at [573, 117] on div at bounding box center [415, 226] width 831 height 453
click at [64, 78] on span "CSV Export" at bounding box center [63, 80] width 46 height 12
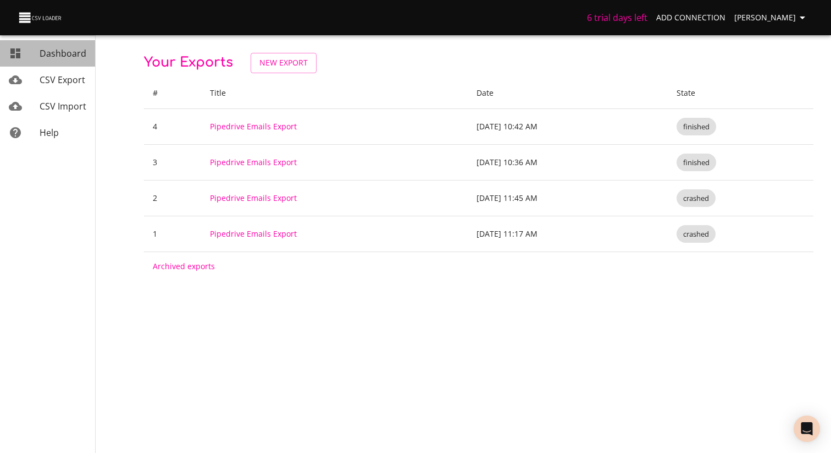
click at [64, 46] on link "Dashboard" at bounding box center [47, 53] width 95 height 26
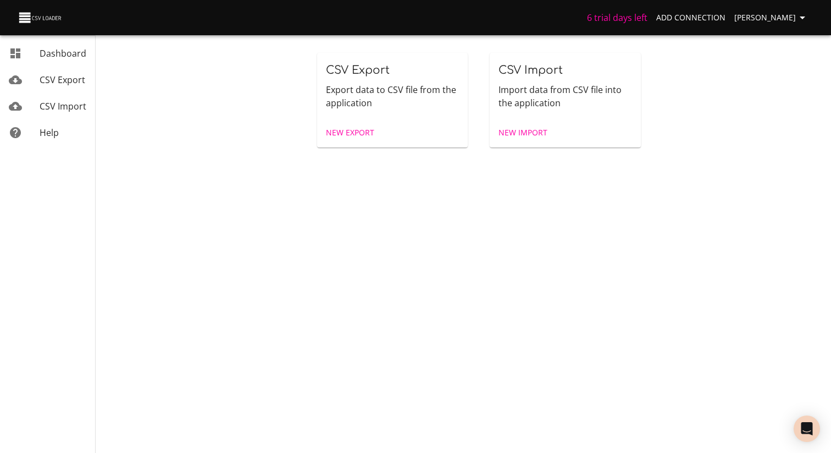
click at [59, 82] on span "CSV Export" at bounding box center [63, 80] width 46 height 12
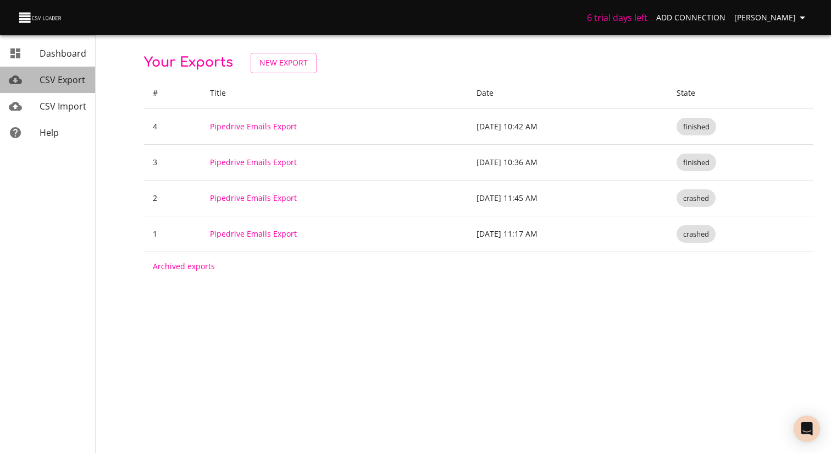
click at [63, 84] on span "CSV Export" at bounding box center [63, 80] width 46 height 12
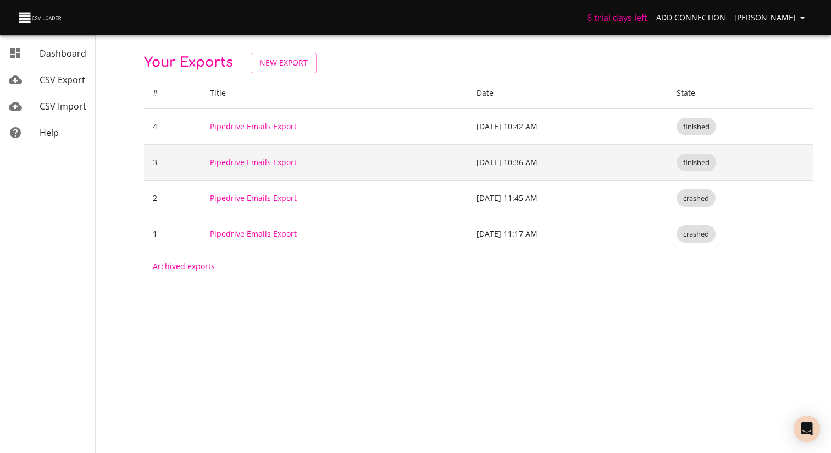
click at [269, 163] on link "Pipedrive Emails Export" at bounding box center [253, 162] width 87 height 10
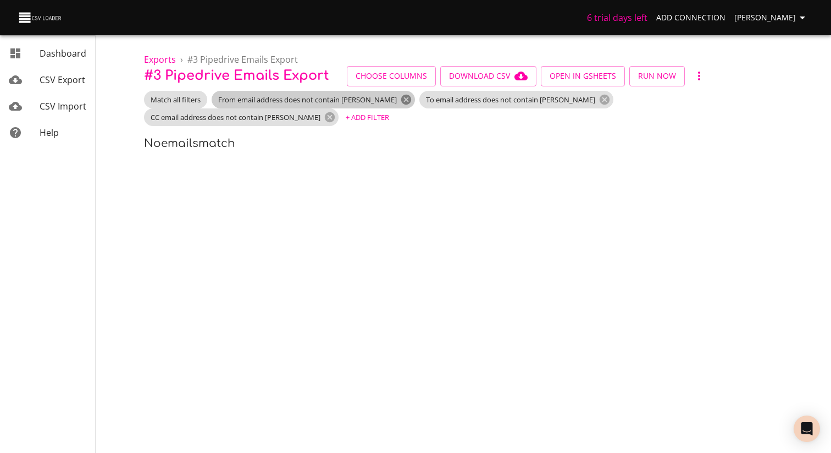
click at [400, 97] on icon at bounding box center [406, 99] width 12 height 12
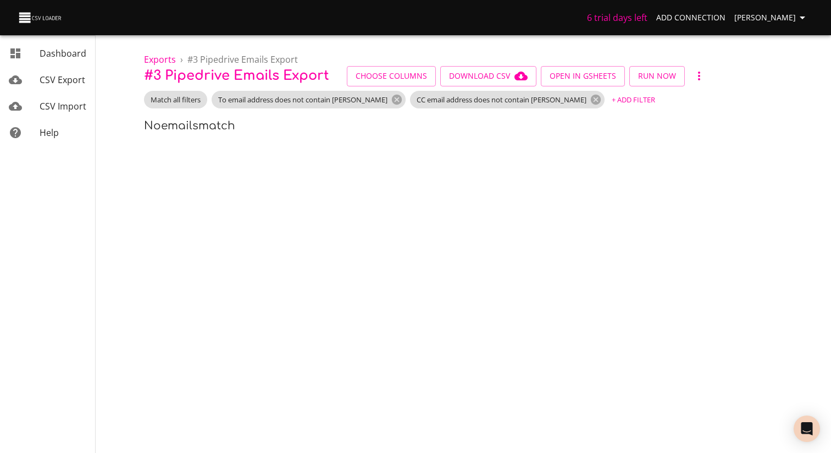
click at [448, 138] on div "Exports › # 3 Pipedrive Emails Export # 3 Pipedrive Emails Export Choose Column…" at bounding box center [478, 72] width 705 height 144
click at [336, 56] on ol "Exports › # 3 Pipedrive Emails Export" at bounding box center [479, 59] width 670 height 13
click at [391, 99] on icon at bounding box center [397, 99] width 12 height 12
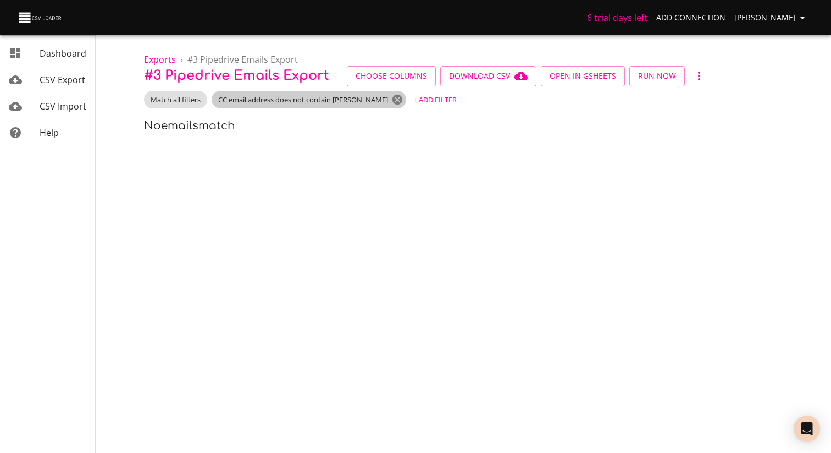
click at [393, 99] on icon at bounding box center [398, 100] width 10 height 10
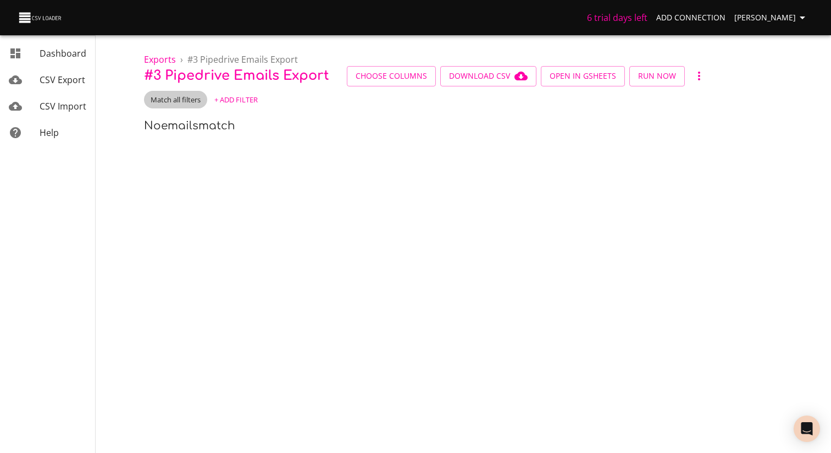
click at [187, 98] on span "Match all filters" at bounding box center [175, 100] width 63 height 10
click at [319, 125] on div at bounding box center [415, 226] width 831 height 453
click at [659, 78] on span "Run Now" at bounding box center [657, 76] width 38 height 14
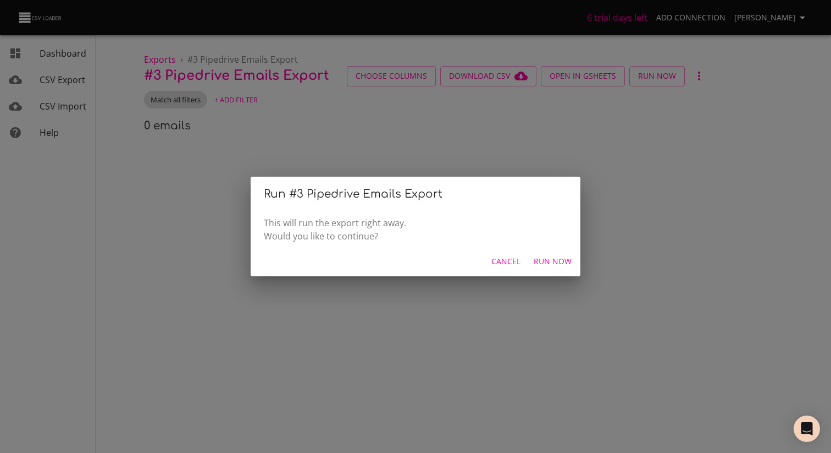
click at [551, 264] on span "Run Now" at bounding box center [553, 262] width 38 height 14
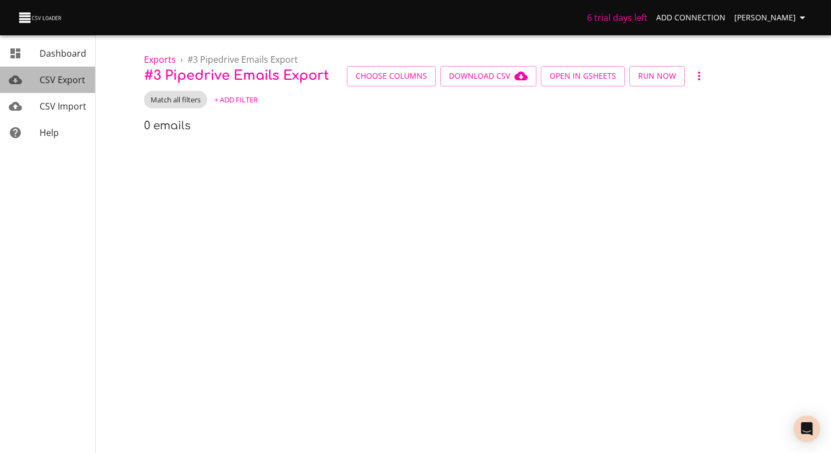
click at [59, 85] on span "CSV Export" at bounding box center [63, 80] width 46 height 12
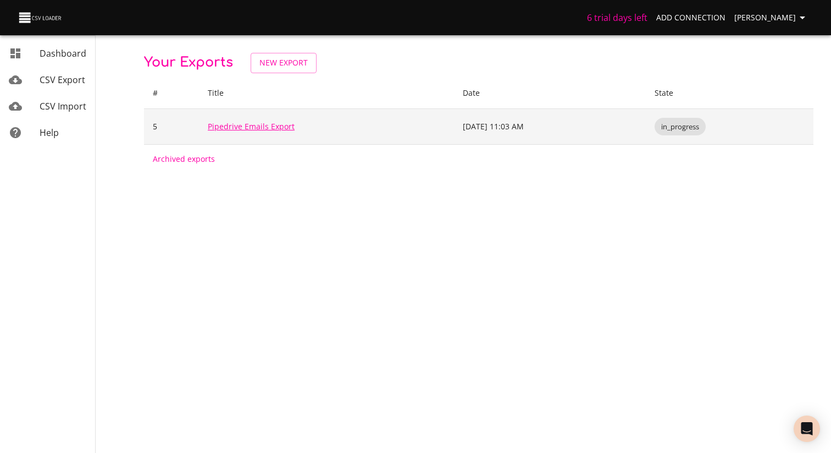
click at [233, 130] on link "Pipedrive Emails Export" at bounding box center [251, 126] width 87 height 10
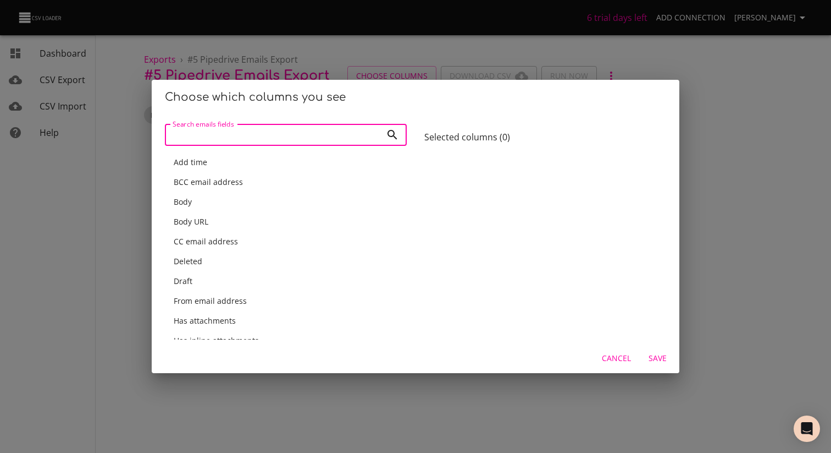
click at [616, 358] on span "Cancel" at bounding box center [616, 358] width 29 height 14
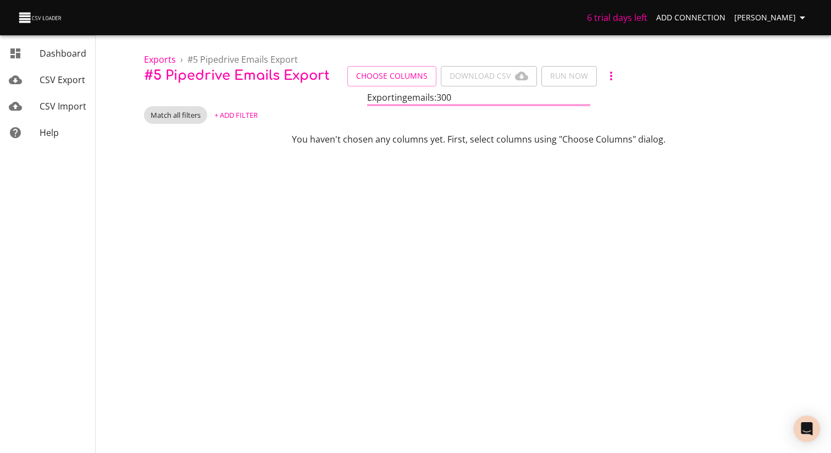
click at [607, 77] on icon "button" at bounding box center [611, 75] width 13 height 13
click at [633, 102] on li "Archive" at bounding box center [625, 96] width 52 height 20
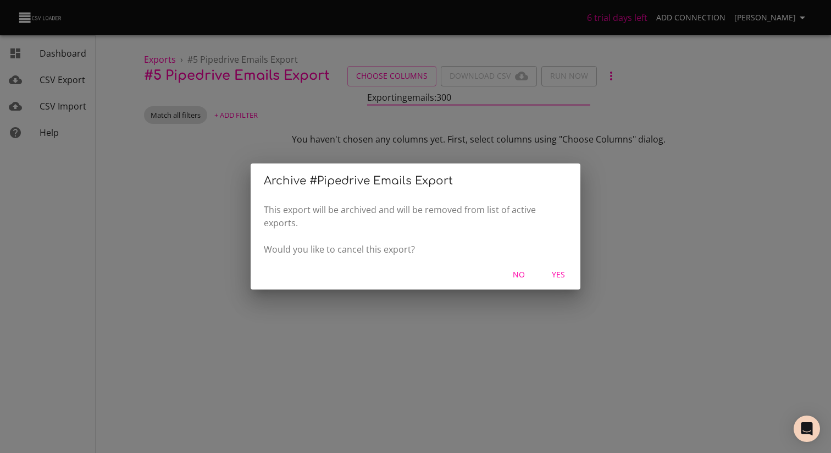
click at [564, 285] on div "No Yes" at bounding box center [416, 274] width 330 height 29
click at [561, 277] on span "Yes" at bounding box center [558, 275] width 26 height 14
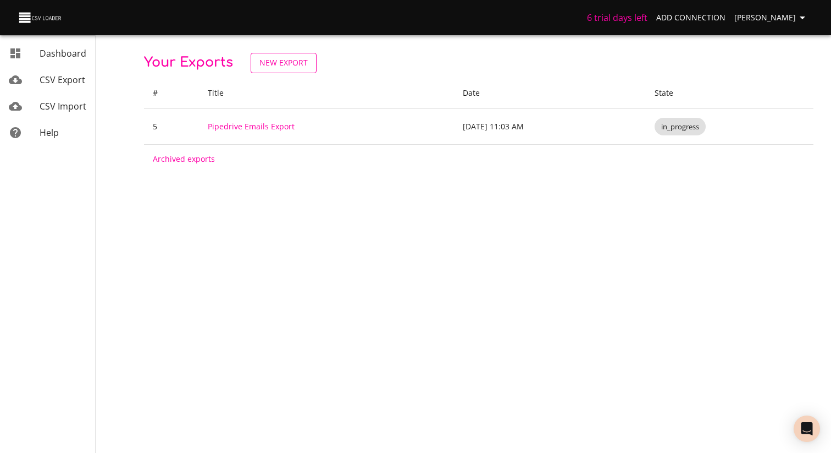
click at [291, 65] on span "New Export" at bounding box center [284, 63] width 48 height 14
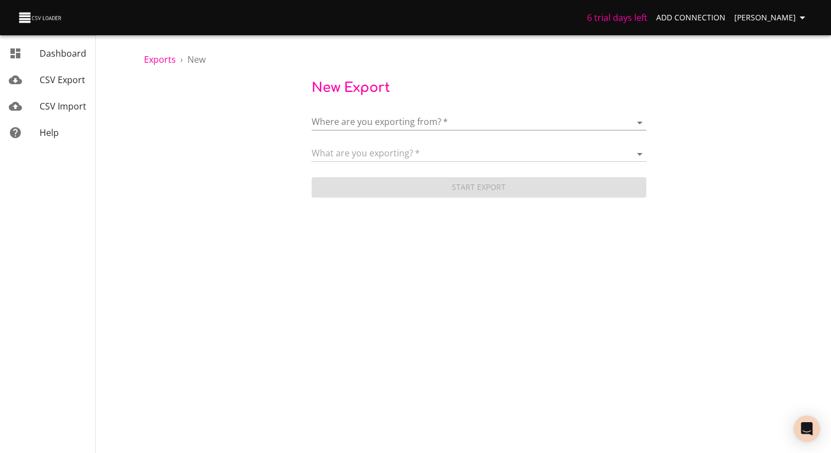
click at [366, 124] on body "6 trial days left Add Connection [PERSON_NAME] Dashboard CSV Export CSV Import …" at bounding box center [415, 226] width 831 height 453
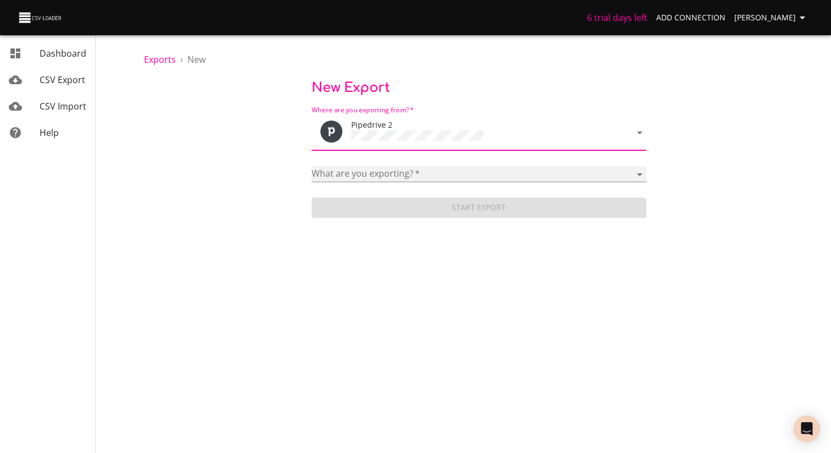
click at [376, 168] on select "Activities Activity Types Deal Products Deals Email Threads Emails Notes Organi…" at bounding box center [479, 174] width 335 height 16
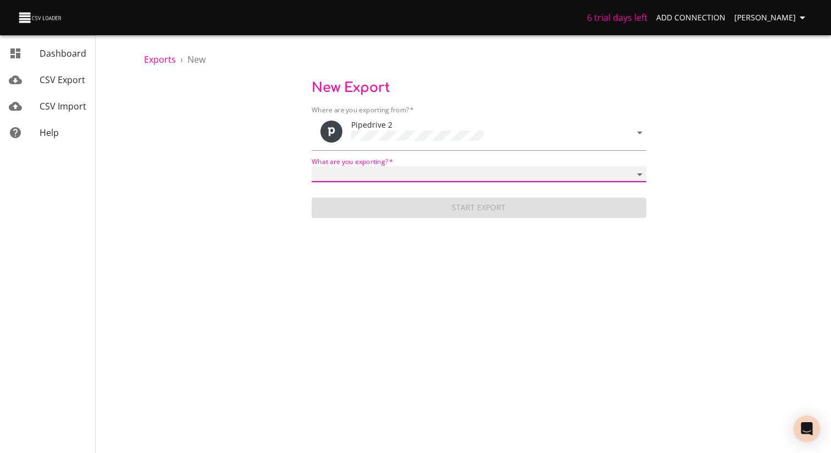
select select "mail_threads"
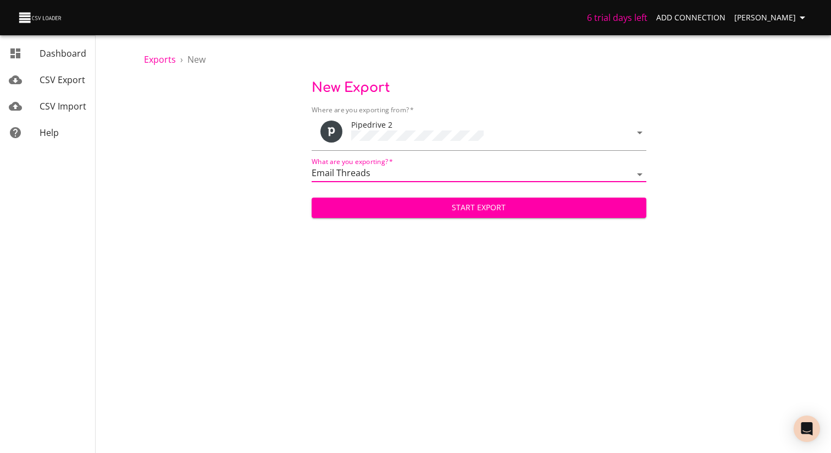
click at [399, 201] on span "Start Export" at bounding box center [479, 208] width 317 height 14
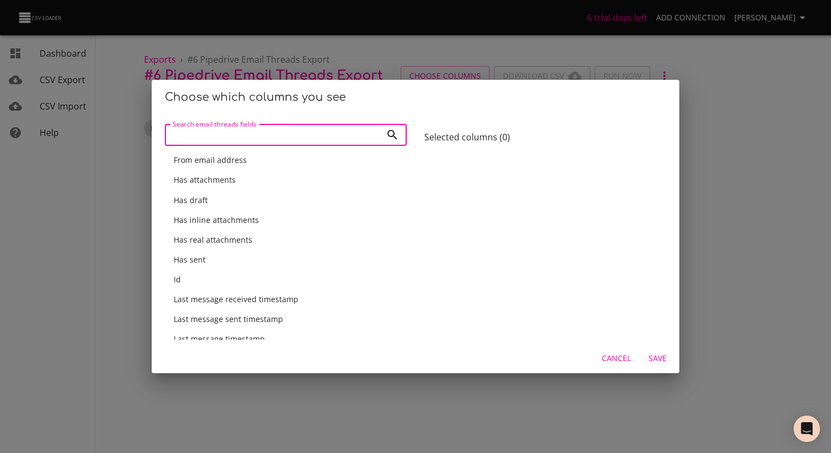
scroll to position [234, 0]
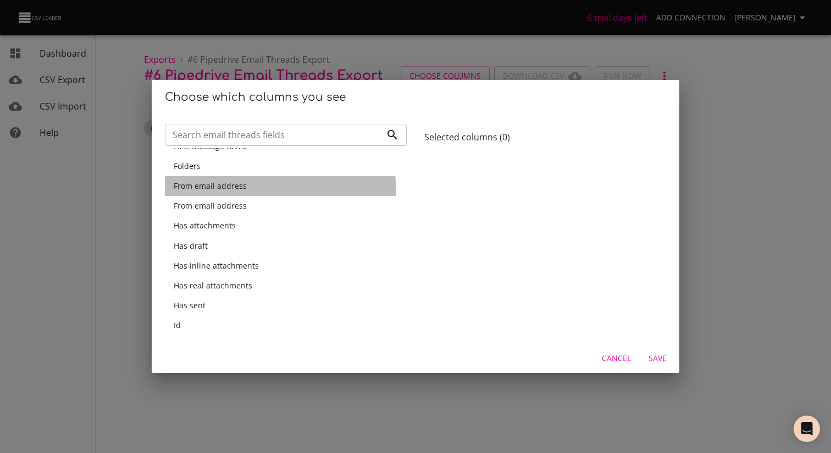
click at [262, 192] on div "From email address" at bounding box center [286, 186] width 242 height 20
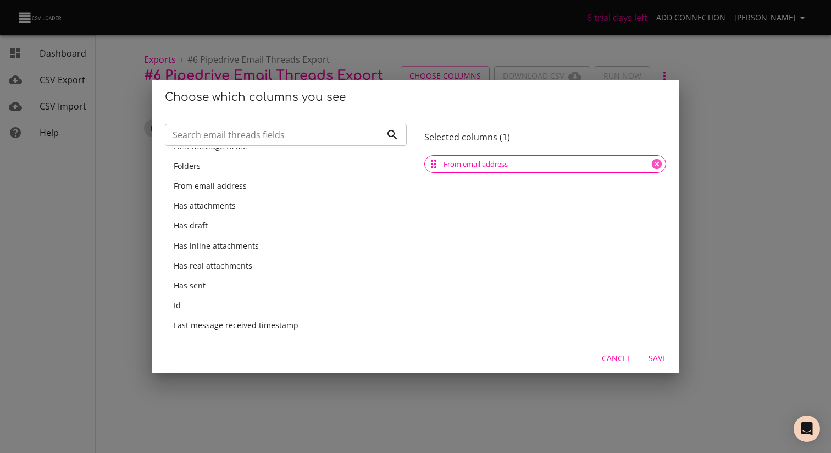
click at [250, 190] on div "From email address" at bounding box center [286, 185] width 224 height 11
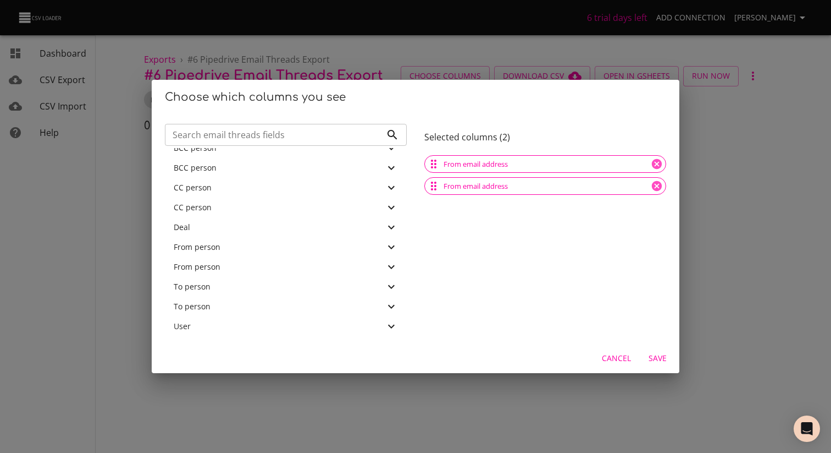
scroll to position [787, 0]
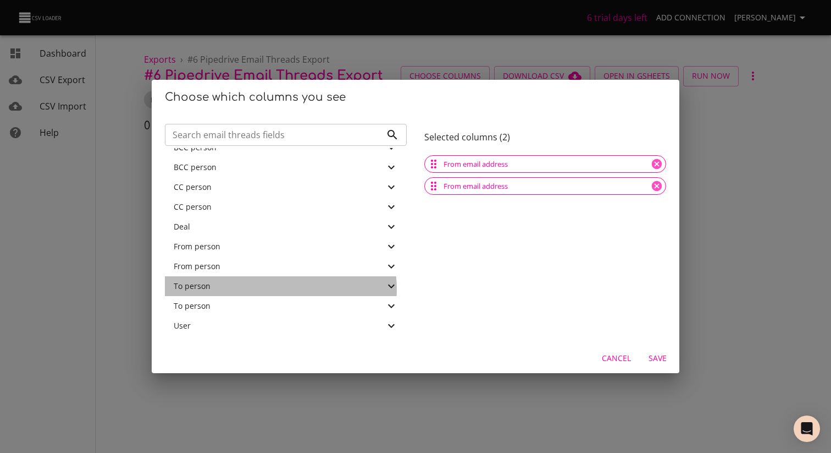
click at [280, 288] on div "To person" at bounding box center [279, 285] width 211 height 11
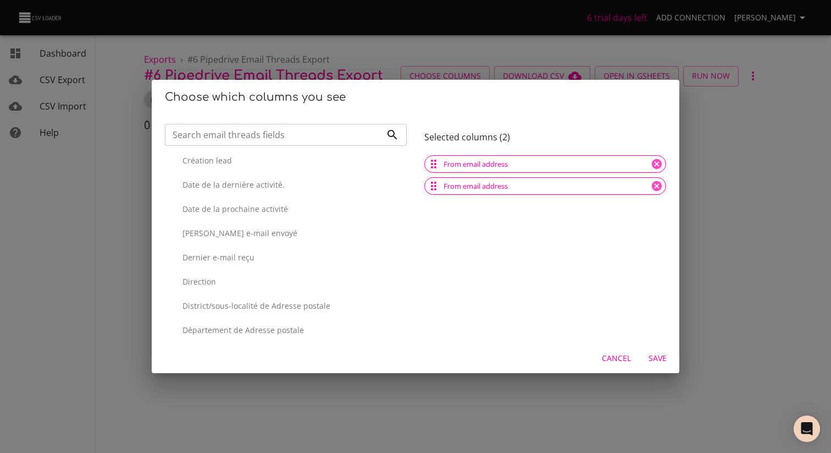
scroll to position [1228, 0]
click at [613, 352] on span "Cancel" at bounding box center [616, 358] width 29 height 14
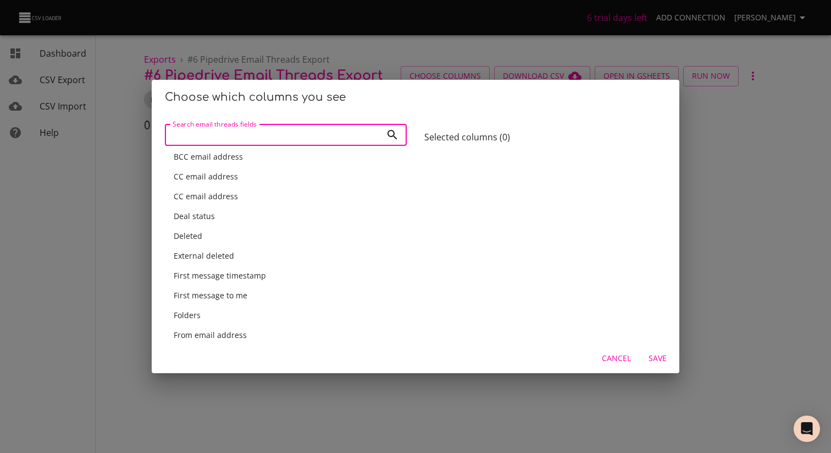
scroll to position [86, 0]
click at [243, 177] on div "CC email address" at bounding box center [286, 175] width 224 height 11
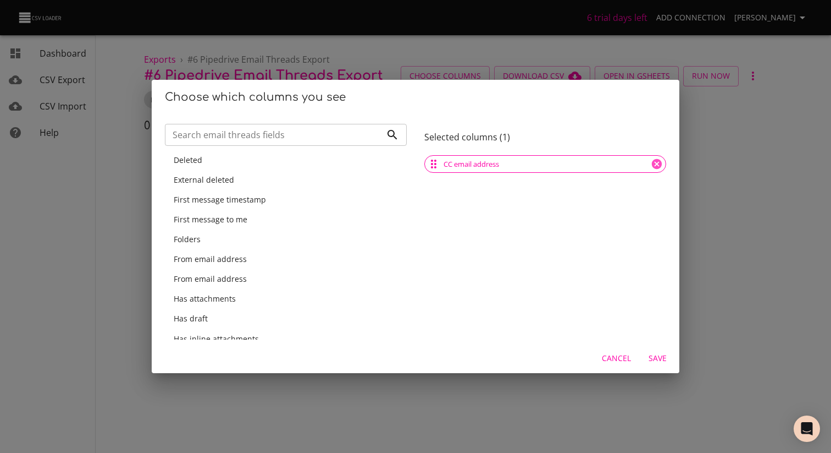
scroll to position [144, 0]
click at [221, 260] on span "From email address" at bounding box center [210, 256] width 73 height 10
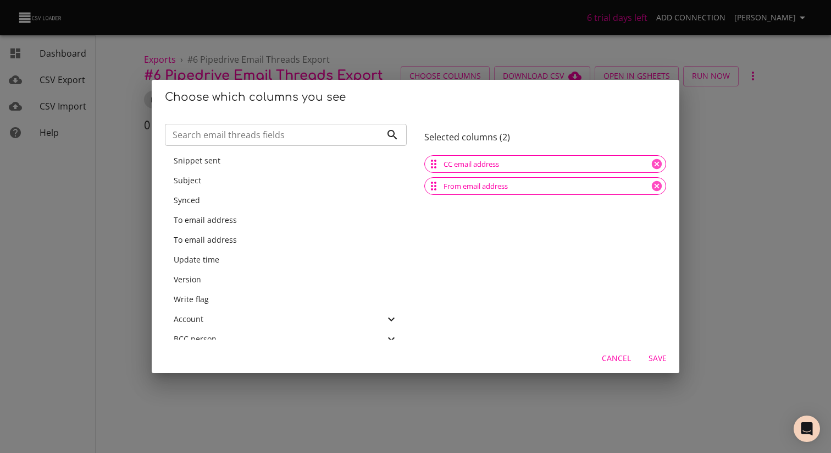
scroll to position [598, 0]
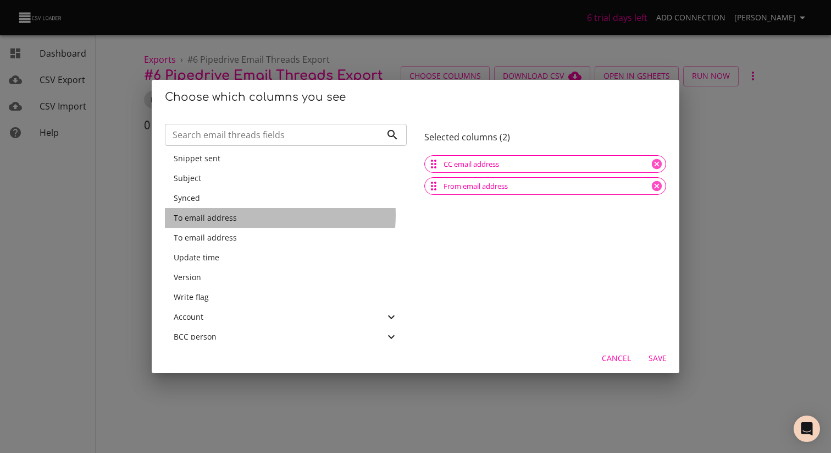
click at [231, 214] on span "To email address" at bounding box center [205, 217] width 63 height 10
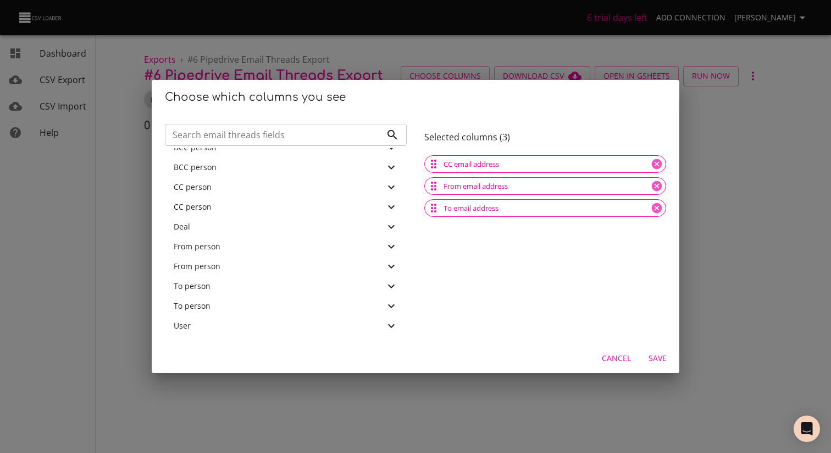
scroll to position [4, 0]
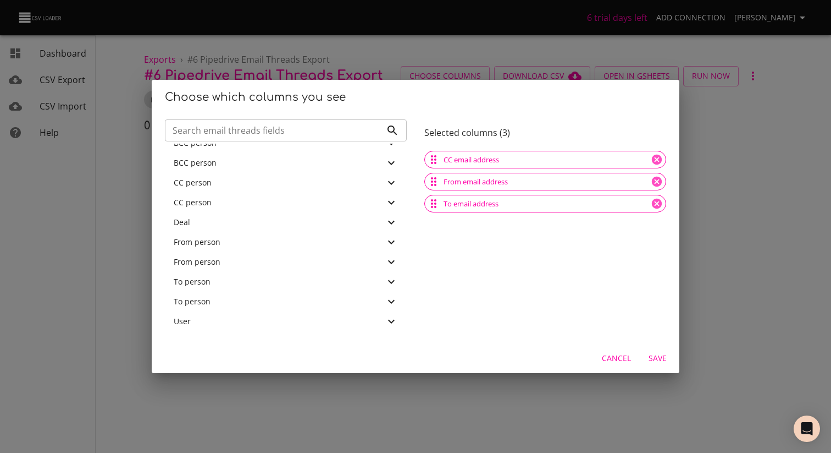
click at [283, 248] on div "From person" at bounding box center [286, 242] width 242 height 20
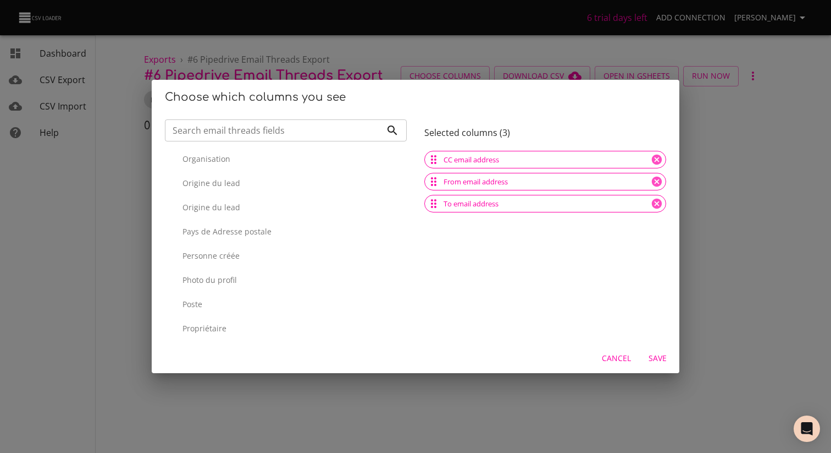
scroll to position [2171, 0]
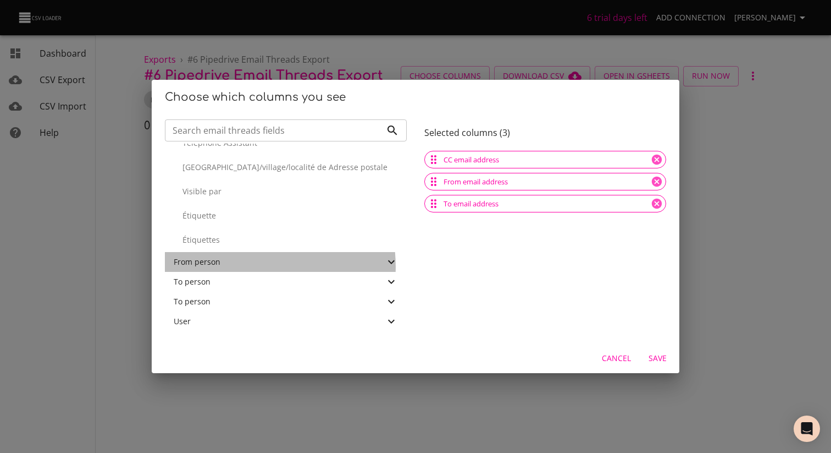
click at [230, 266] on div "From person" at bounding box center [279, 261] width 211 height 11
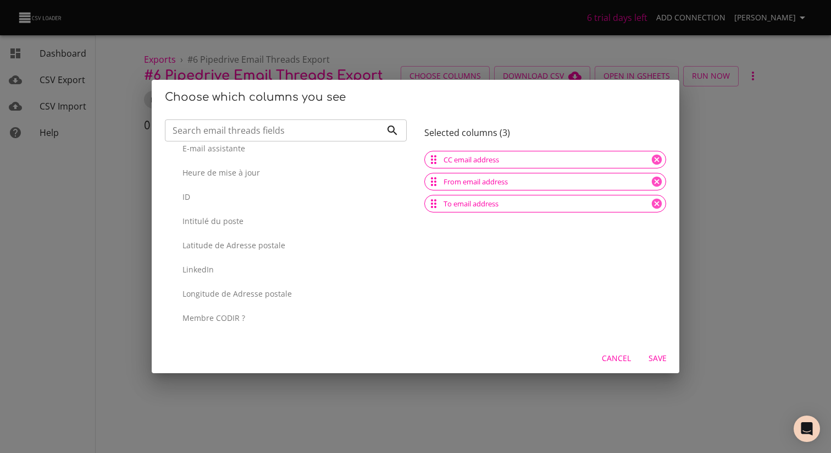
scroll to position [2783, 0]
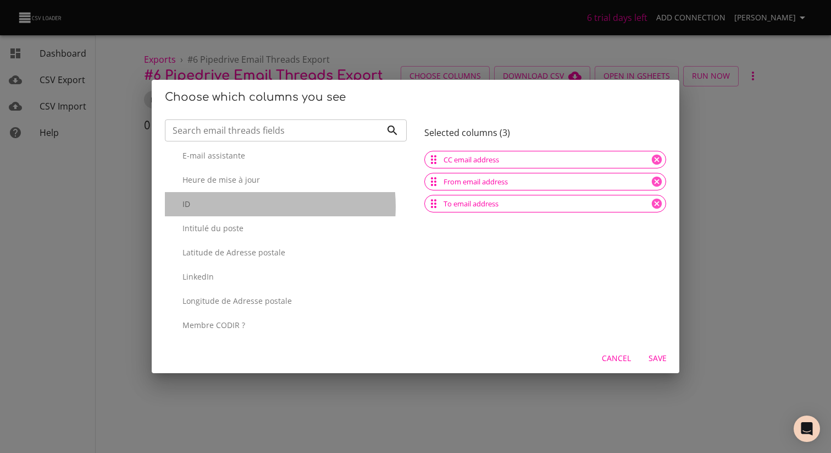
click at [234, 206] on p "ID" at bounding box center [291, 203] width 216 height 11
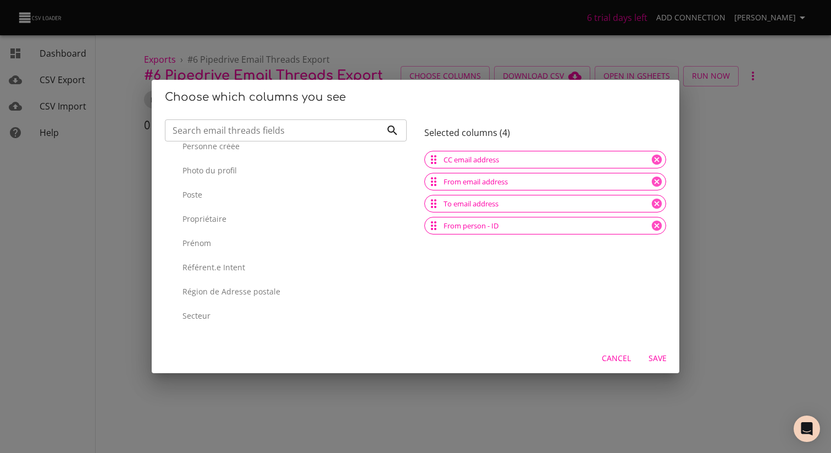
scroll to position [3551, 0]
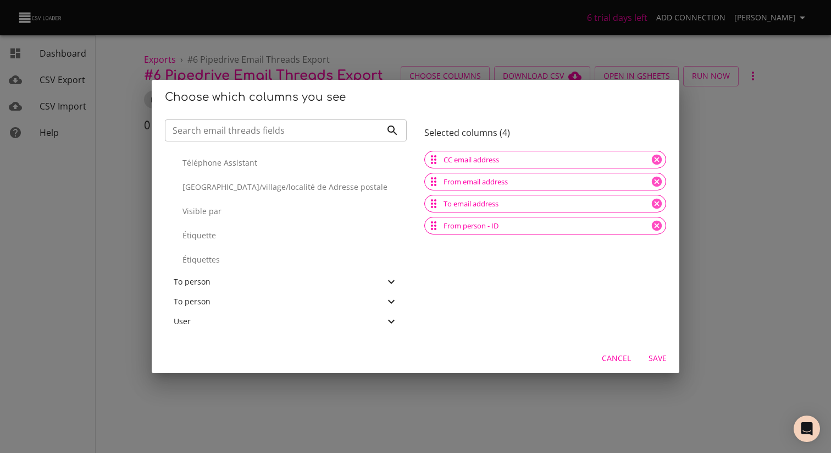
click at [226, 284] on div "To person" at bounding box center [279, 281] width 211 height 11
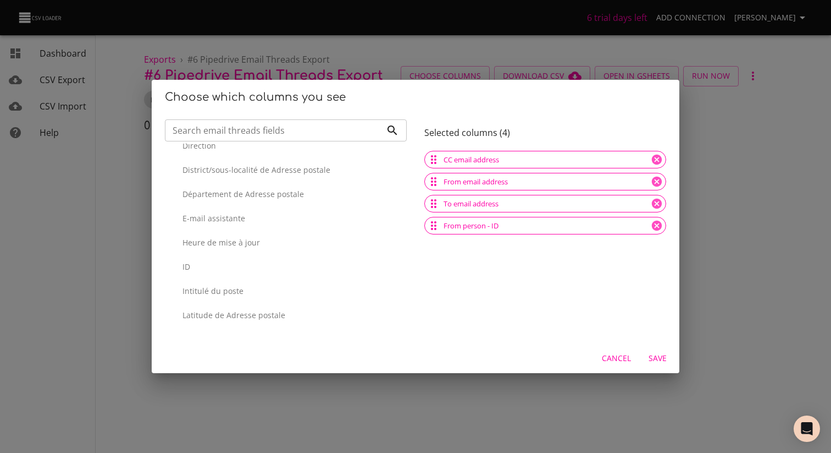
scroll to position [4116, 0]
click at [226, 268] on p "ID" at bounding box center [291, 270] width 216 height 11
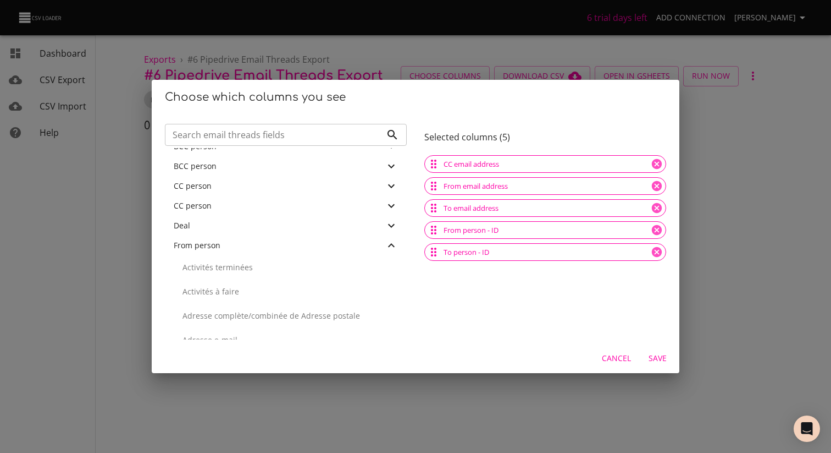
scroll to position [769, 0]
click at [294, 251] on div "From person" at bounding box center [286, 245] width 242 height 20
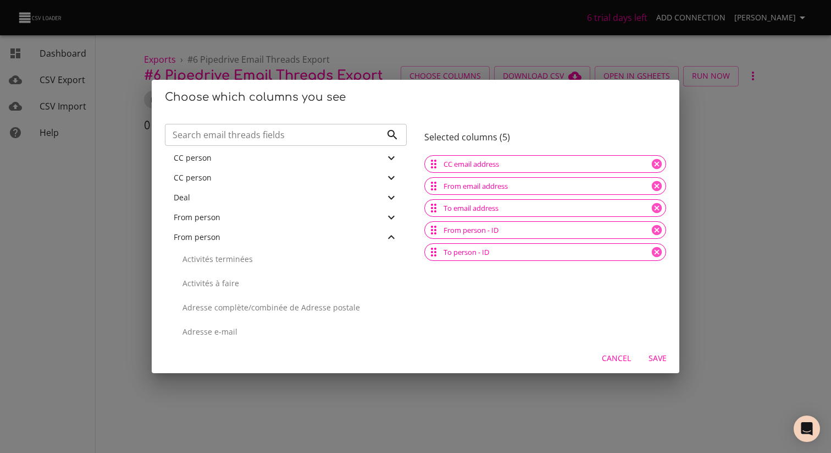
scroll to position [802, 0]
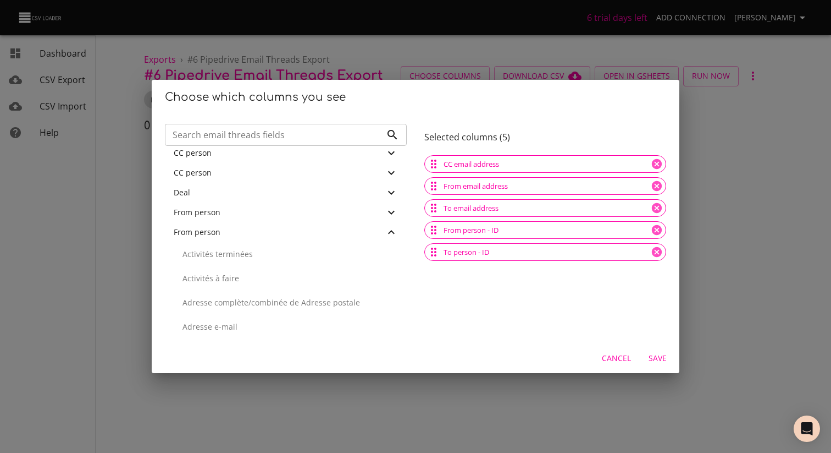
click at [385, 229] on icon at bounding box center [391, 231] width 13 height 13
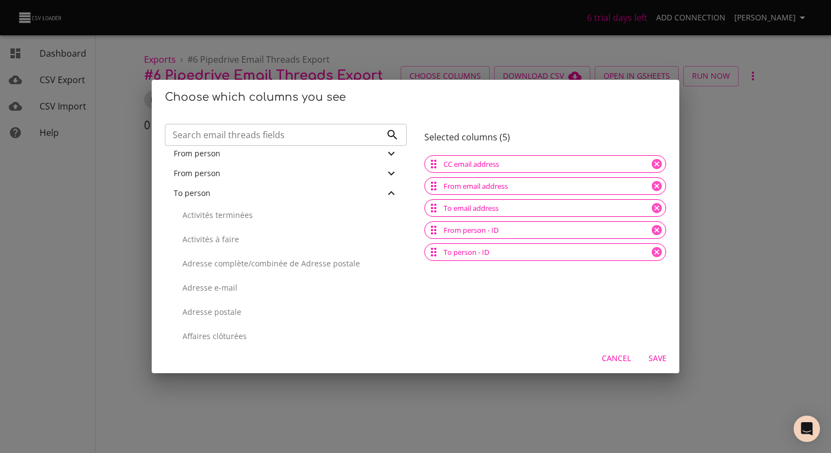
scroll to position [862, 0]
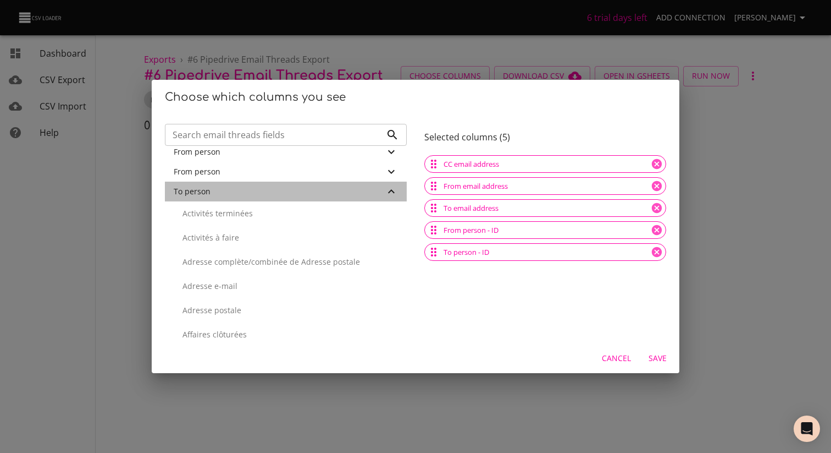
click at [385, 187] on icon at bounding box center [391, 191] width 13 height 13
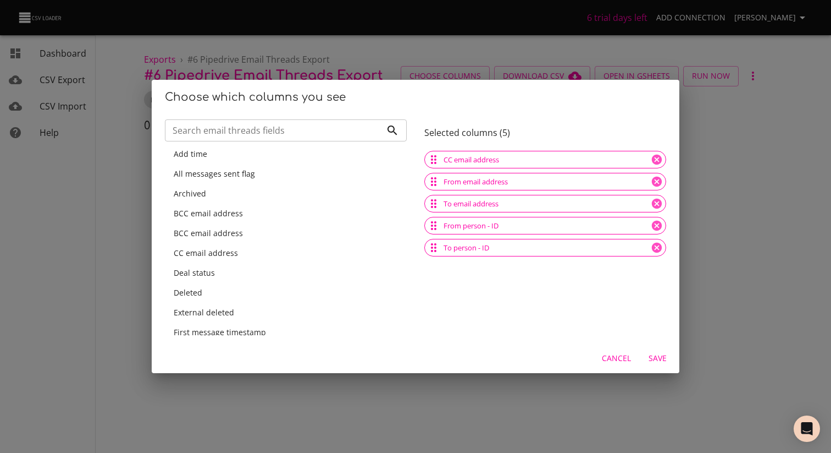
scroll to position [0, 0]
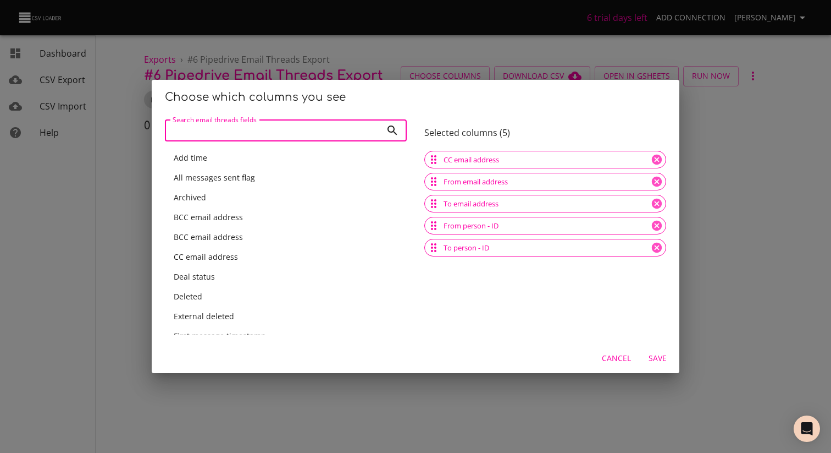
click at [283, 134] on input "Search email threads fields" at bounding box center [273, 130] width 217 height 22
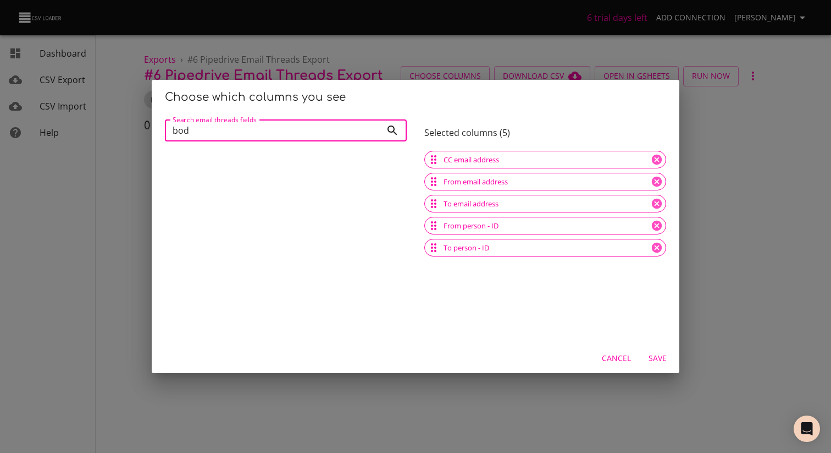
type input "body"
click at [374, 131] on input "body" at bounding box center [273, 130] width 217 height 22
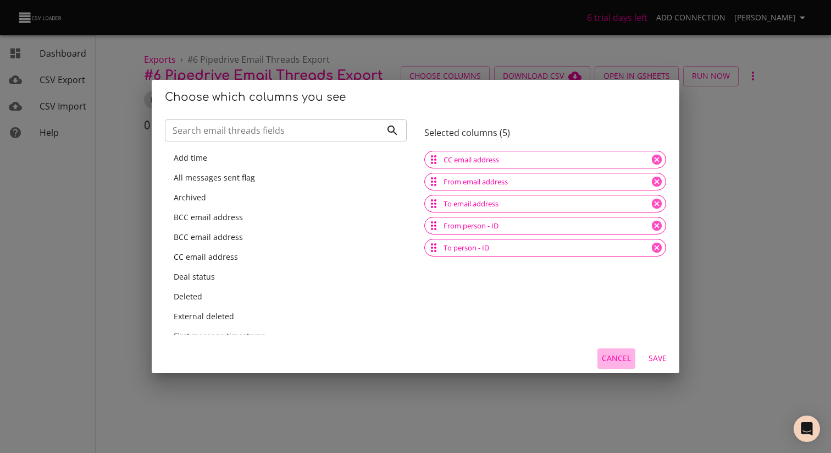
click at [630, 357] on span "Cancel" at bounding box center [616, 358] width 29 height 14
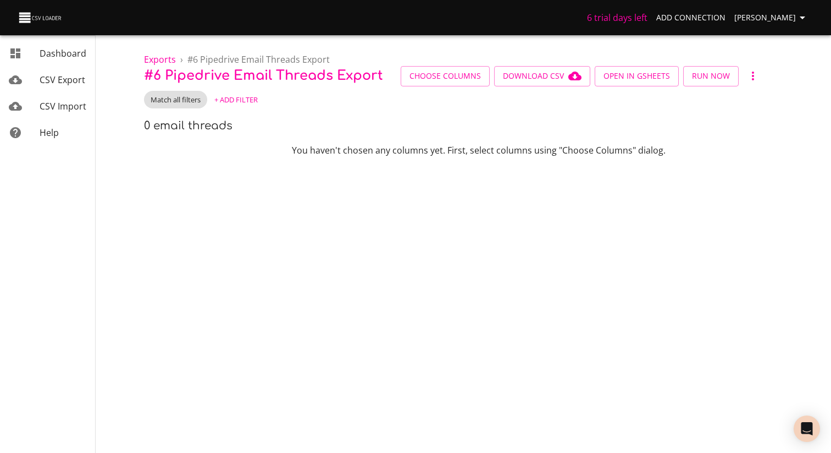
click at [769, 78] on p "# 6 Pipedrive Email threads Export Choose Columns Download CSV Open in GSheets …" at bounding box center [479, 76] width 670 height 20
click at [755, 77] on button "button" at bounding box center [753, 76] width 20 height 20
click at [675, 92] on div at bounding box center [415, 226] width 831 height 453
click at [424, 65] on ol "Exports › # 6 Pipedrive Email threads Export" at bounding box center [479, 59] width 670 height 13
click at [424, 76] on span "Choose Columns" at bounding box center [445, 76] width 71 height 14
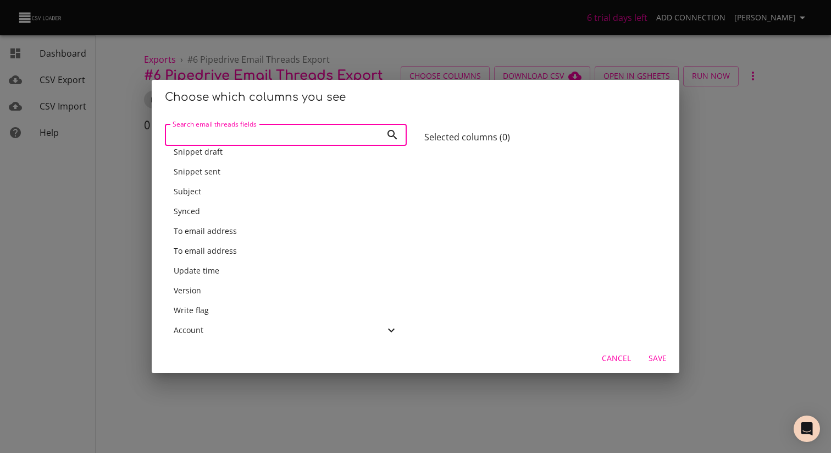
scroll to position [625, 0]
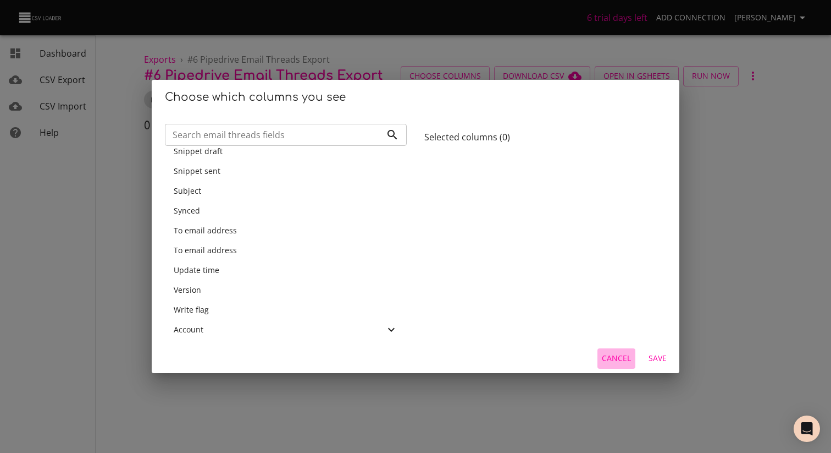
click at [607, 353] on span "Cancel" at bounding box center [616, 358] width 29 height 14
